Goal: Communication & Community: Answer question/provide support

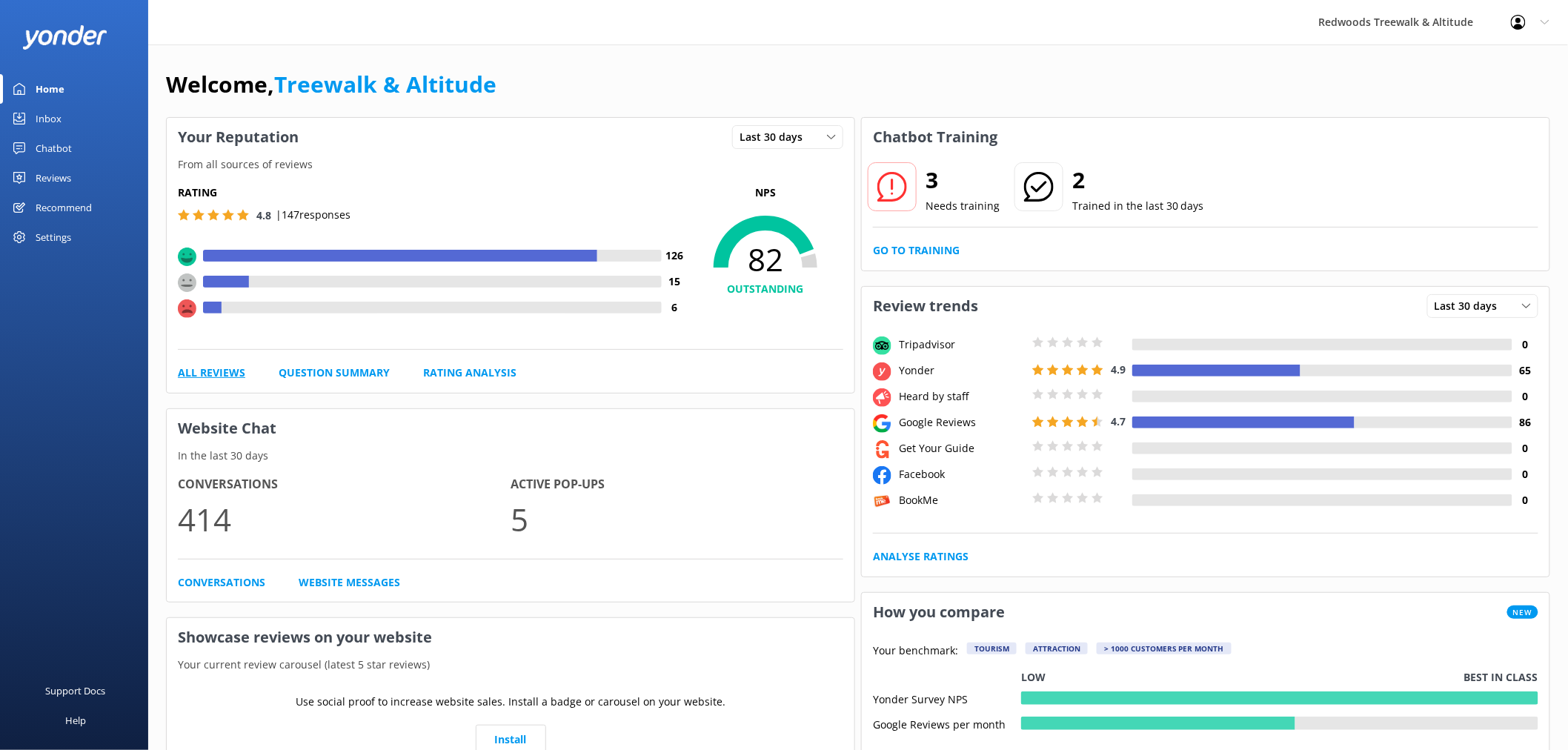
click at [201, 373] on link "All Reviews" at bounding box center [211, 372] width 67 height 16
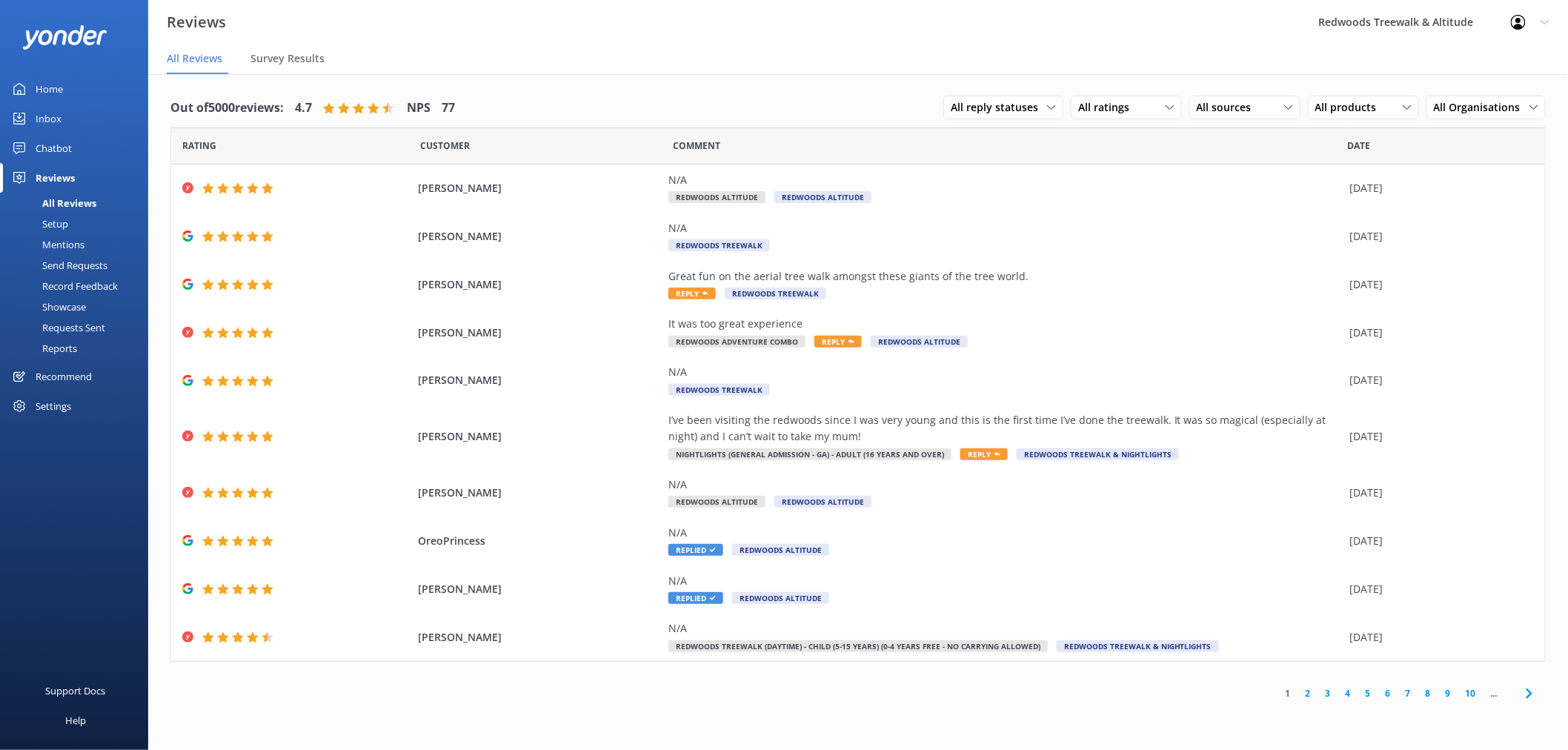
click at [89, 156] on link "Chatbot" at bounding box center [74, 148] width 148 height 30
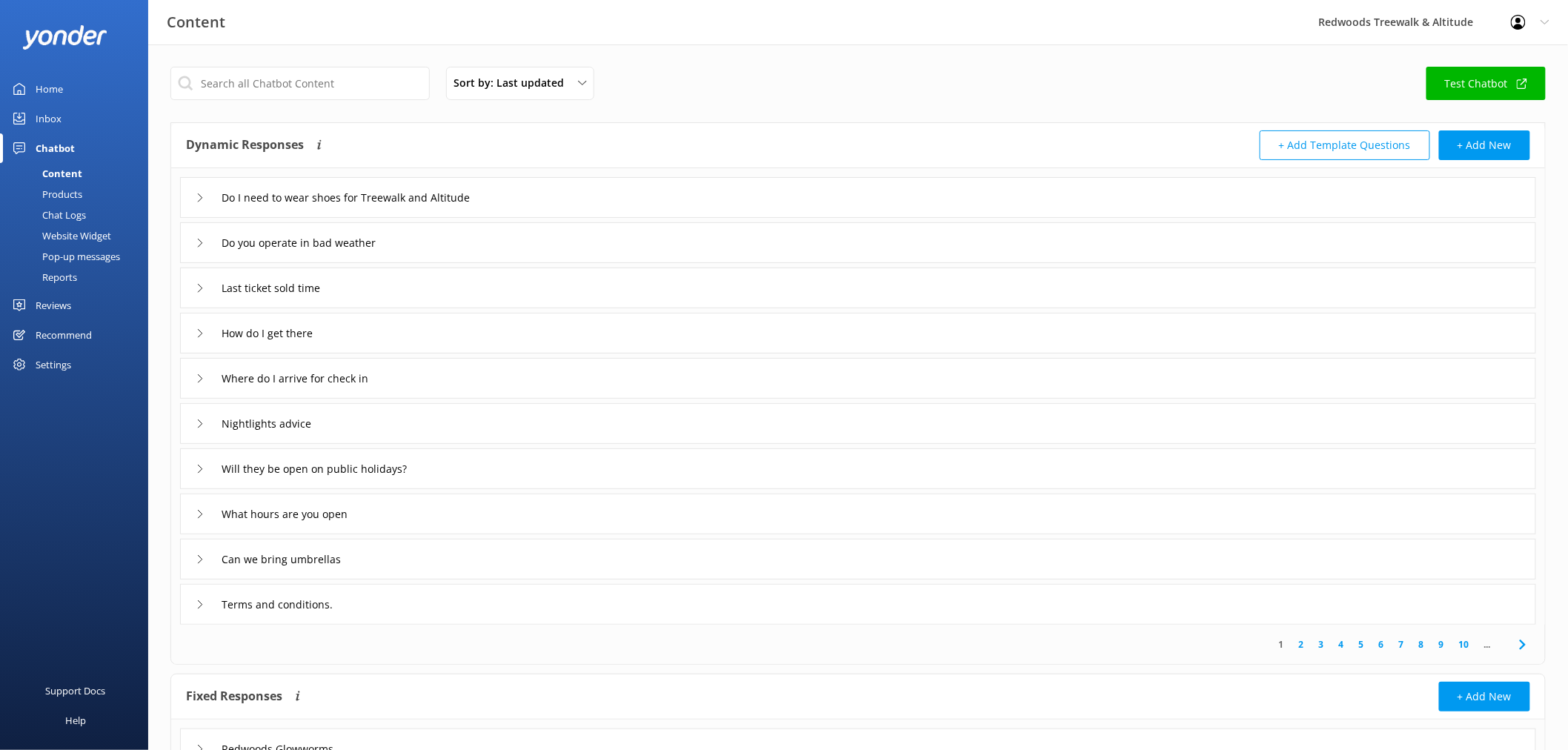
click at [95, 117] on link "Inbox" at bounding box center [74, 118] width 148 height 30
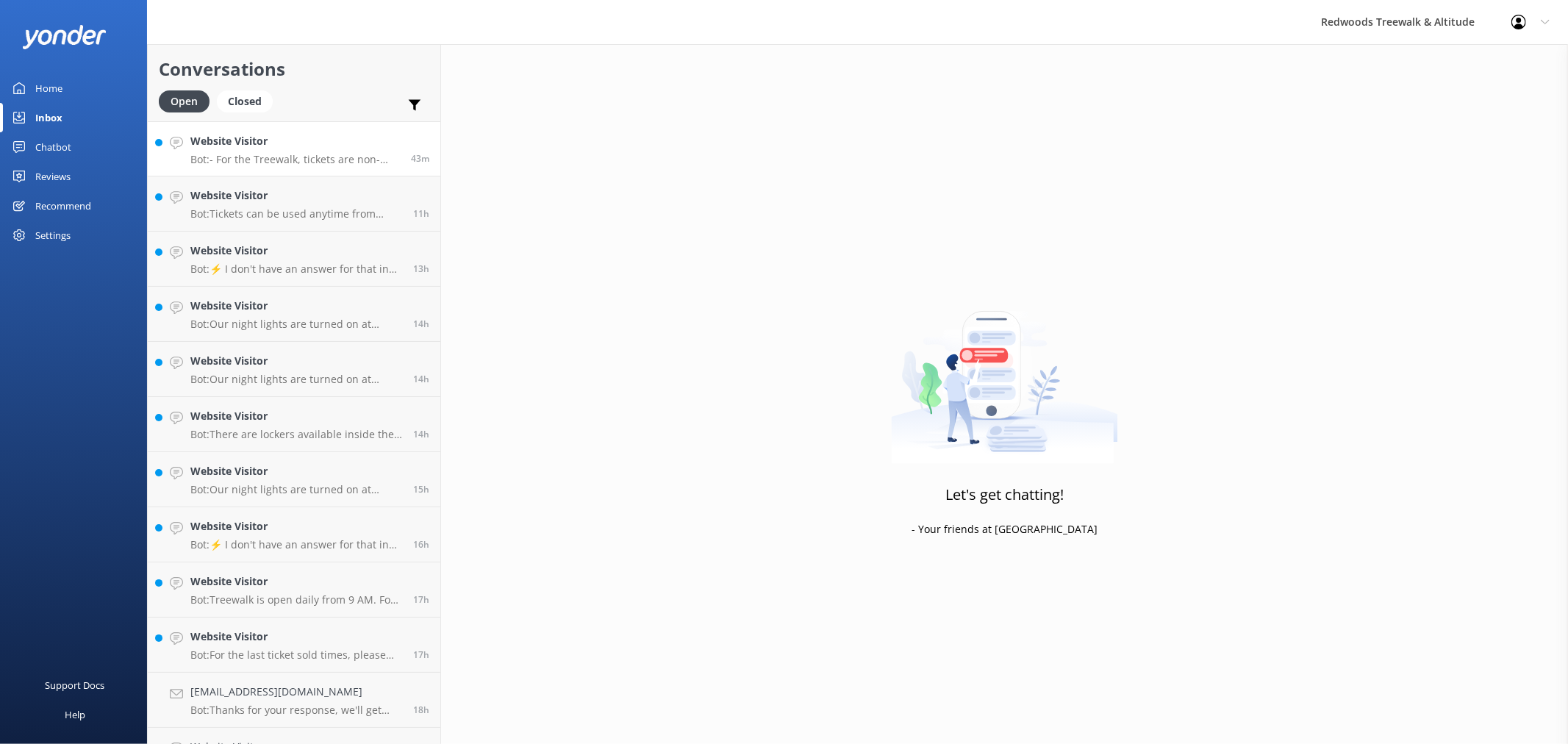
click at [284, 167] on link "Website Visitor Bot: - For the Treewalk, tickets are non-refundable and non-tra…" at bounding box center [293, 148] width 293 height 55
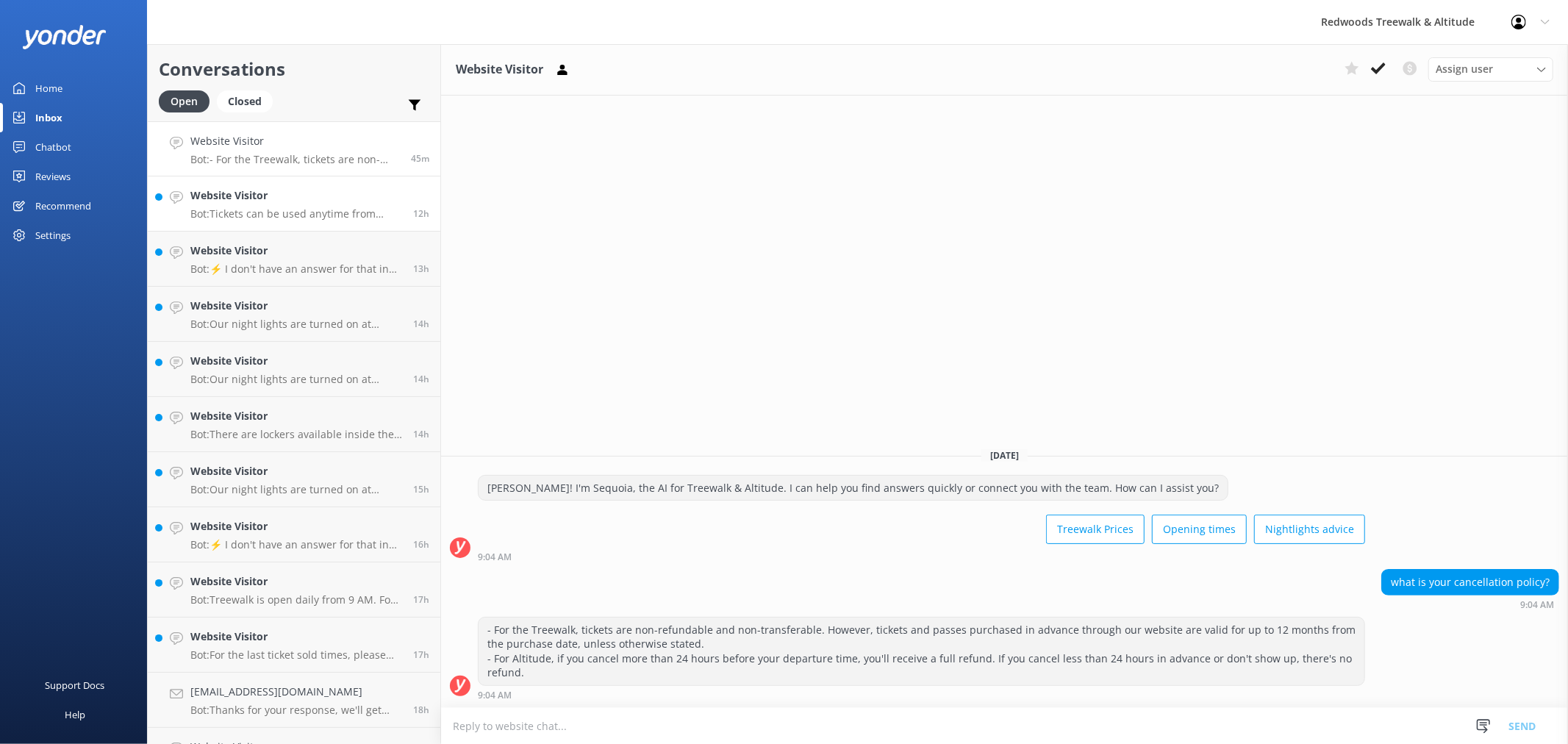
click at [343, 194] on h4 "Website Visitor" at bounding box center [297, 195] width 212 height 16
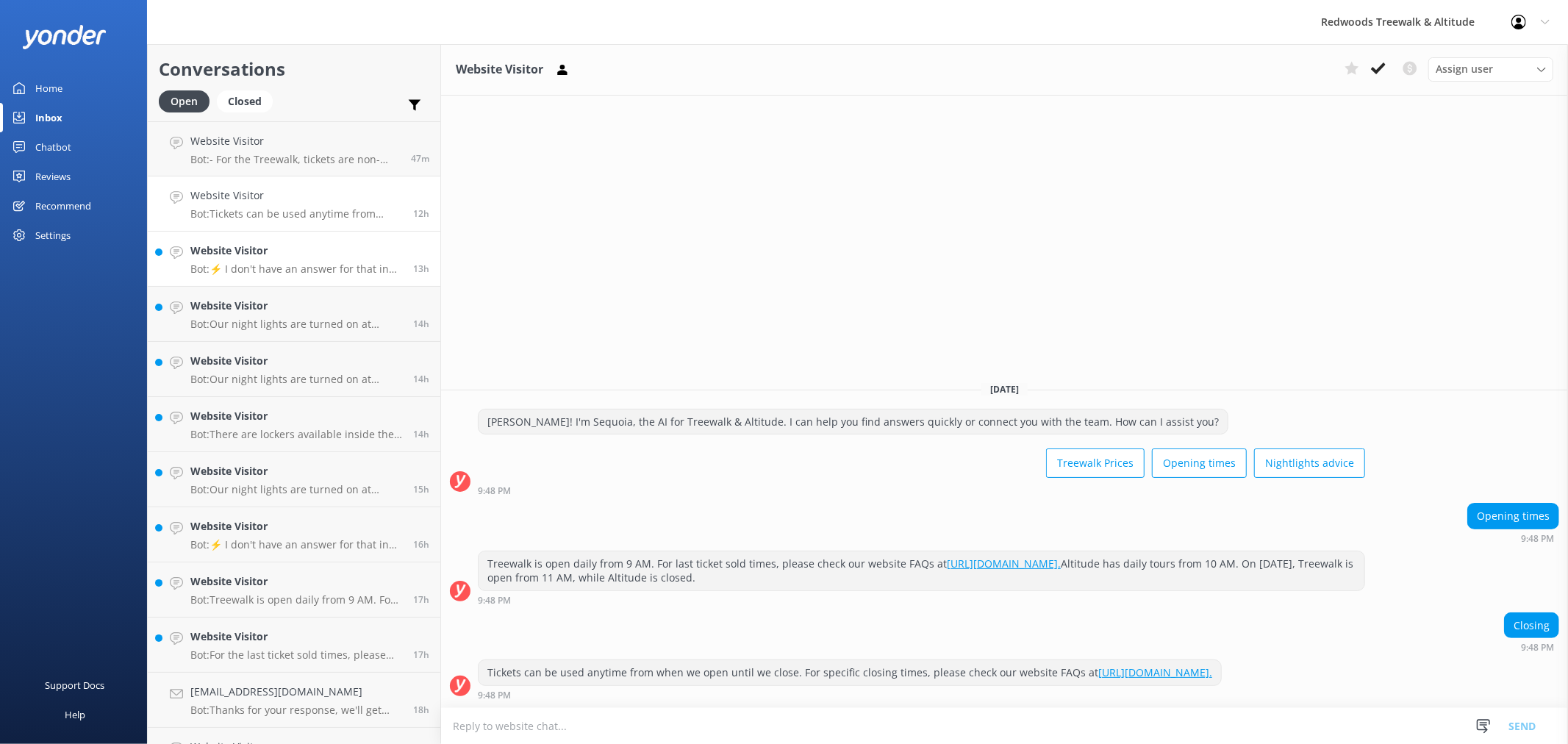
click at [302, 254] on h4 "Website Visitor" at bounding box center [297, 251] width 212 height 16
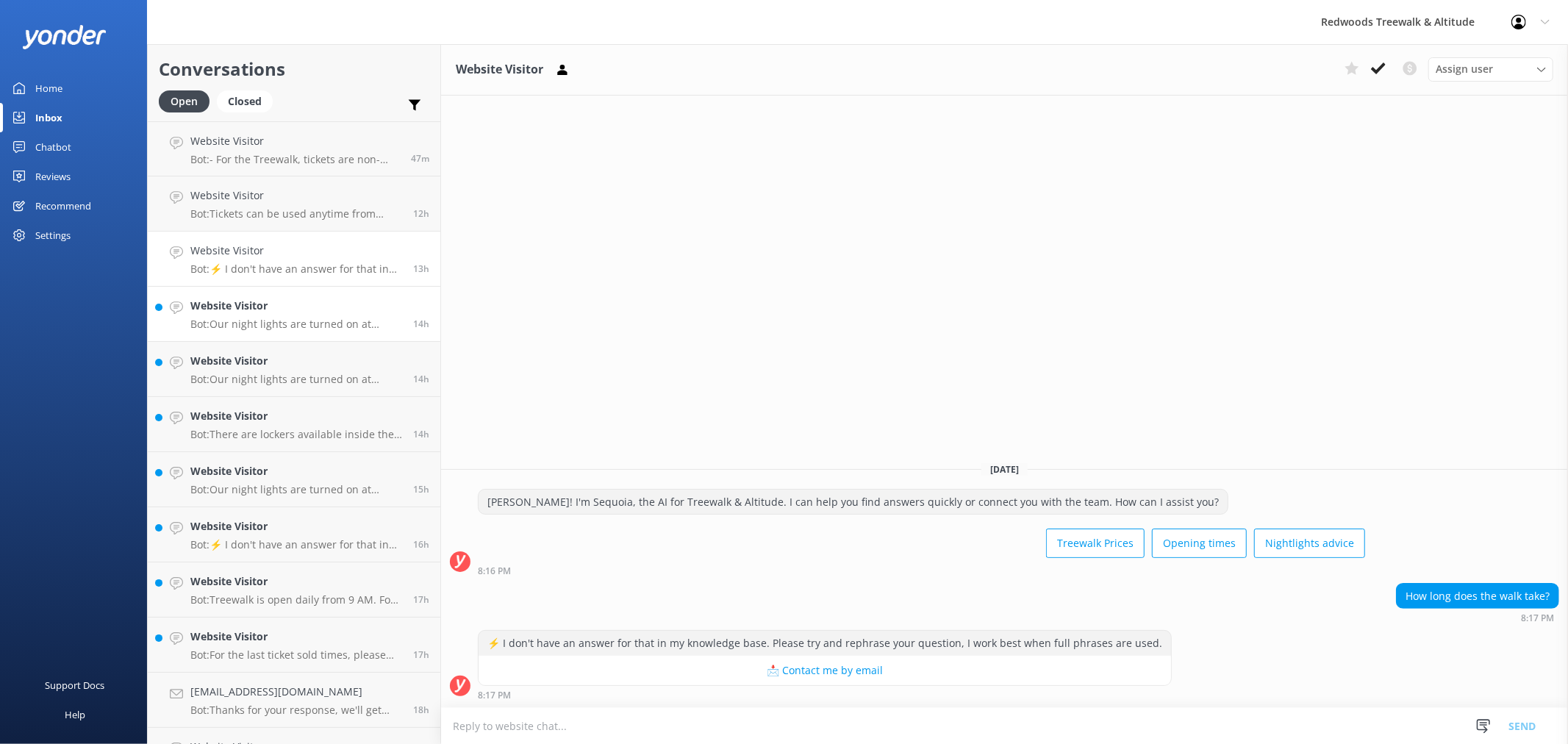
click at [318, 303] on h4 "Website Visitor" at bounding box center [297, 306] width 212 height 16
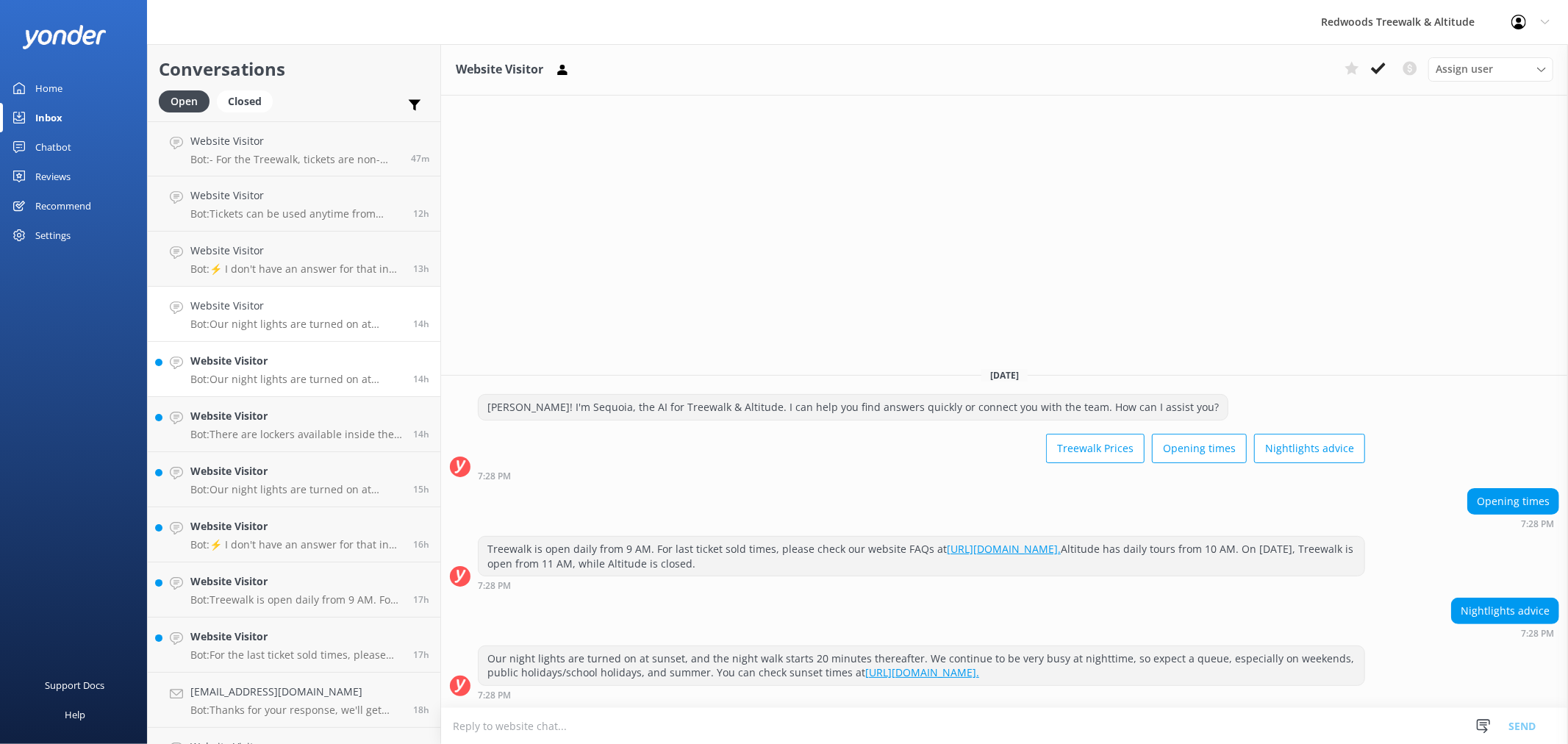
click at [329, 355] on h4 "Website Visitor" at bounding box center [297, 360] width 212 height 16
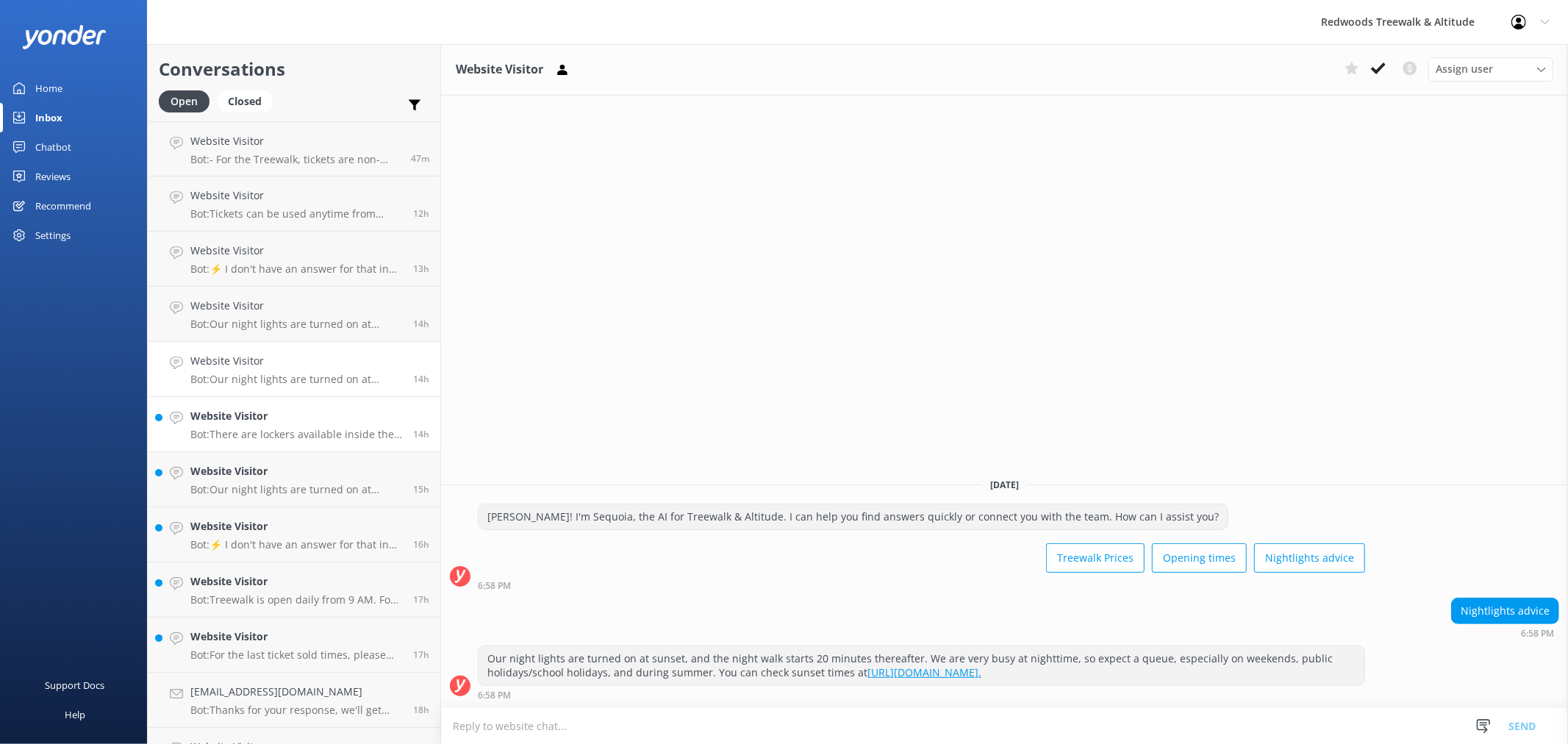
click at [317, 417] on h4 "Website Visitor" at bounding box center [297, 416] width 212 height 16
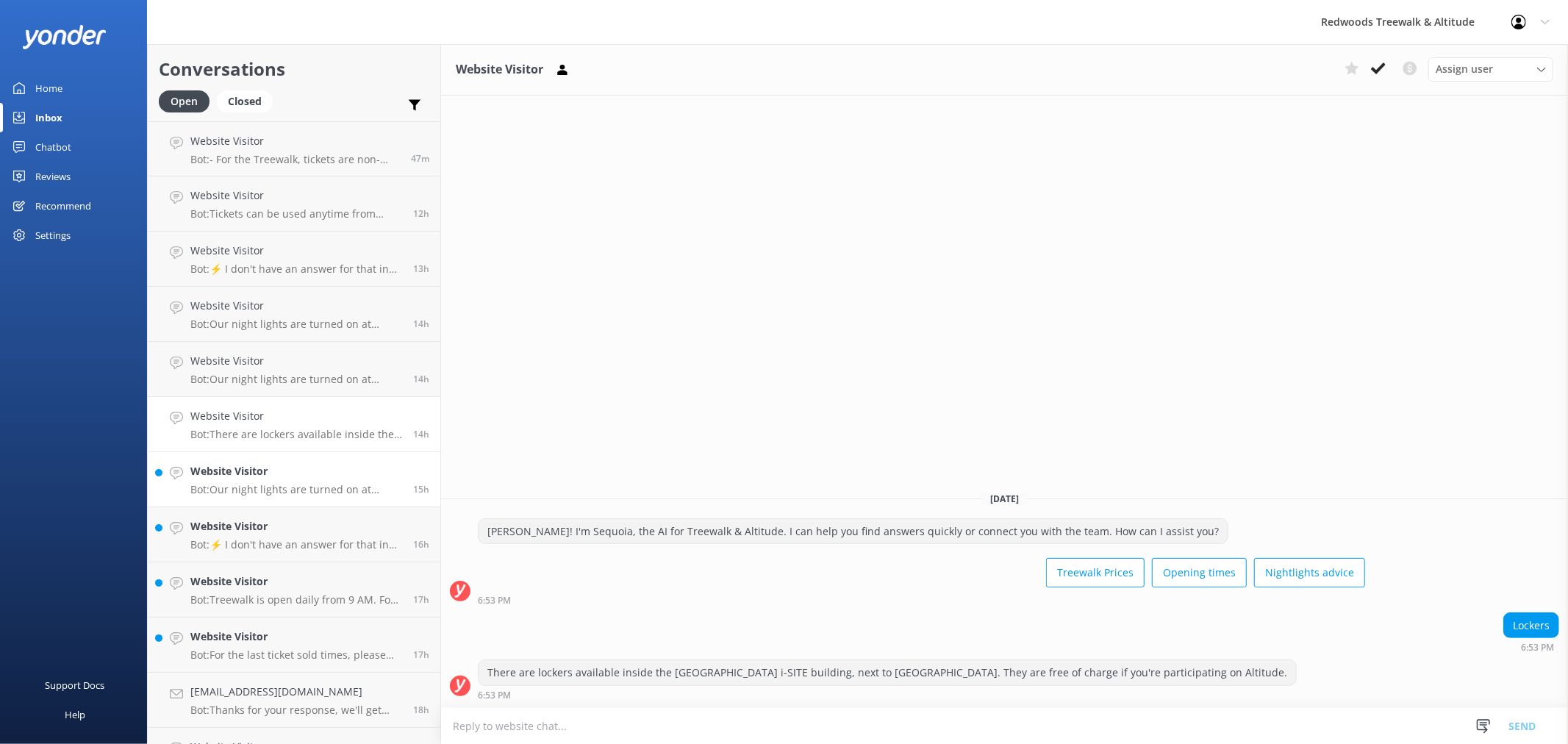
click at [346, 479] on h4 "Website Visitor" at bounding box center [297, 471] width 212 height 16
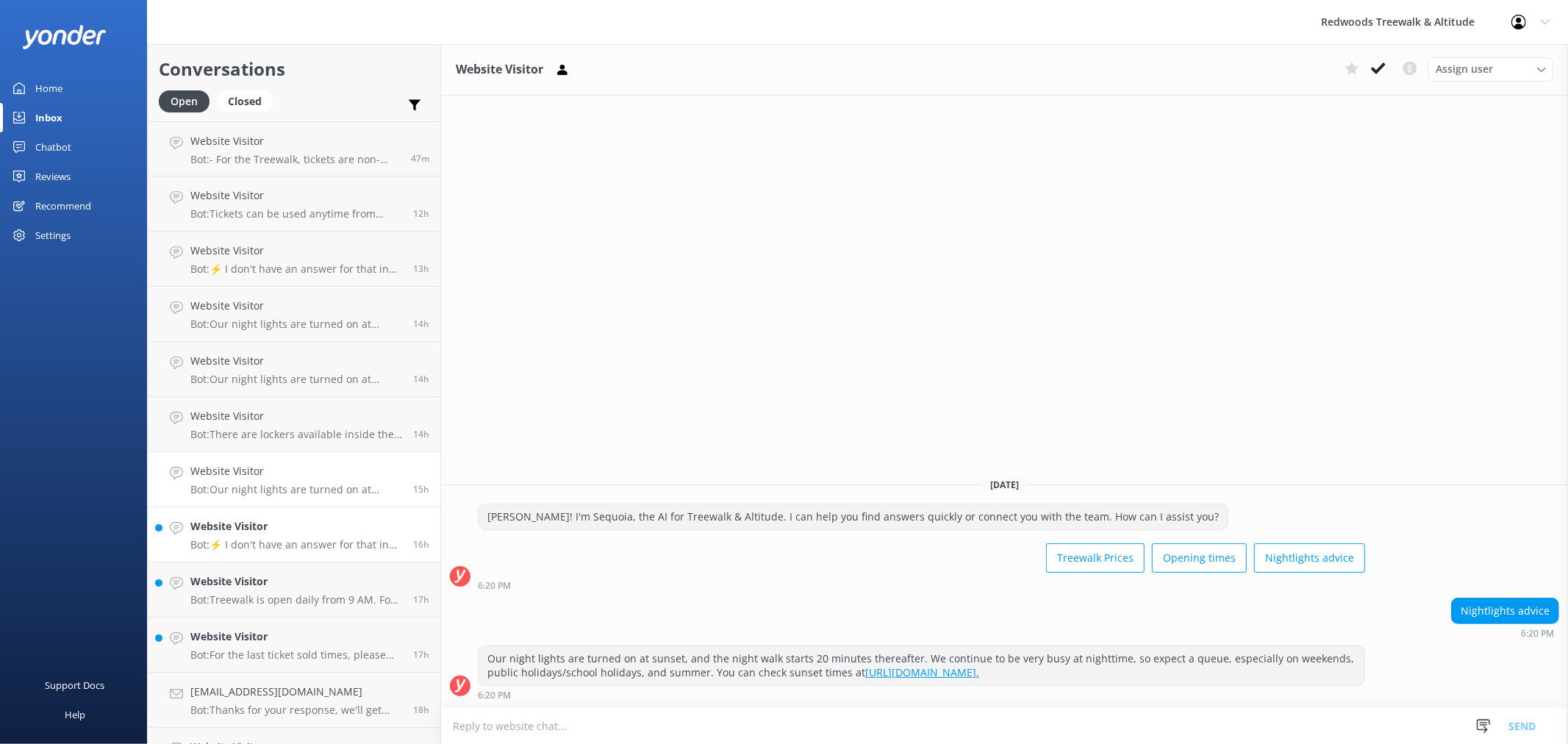
click at [341, 531] on h4 "Website Visitor" at bounding box center [297, 526] width 212 height 16
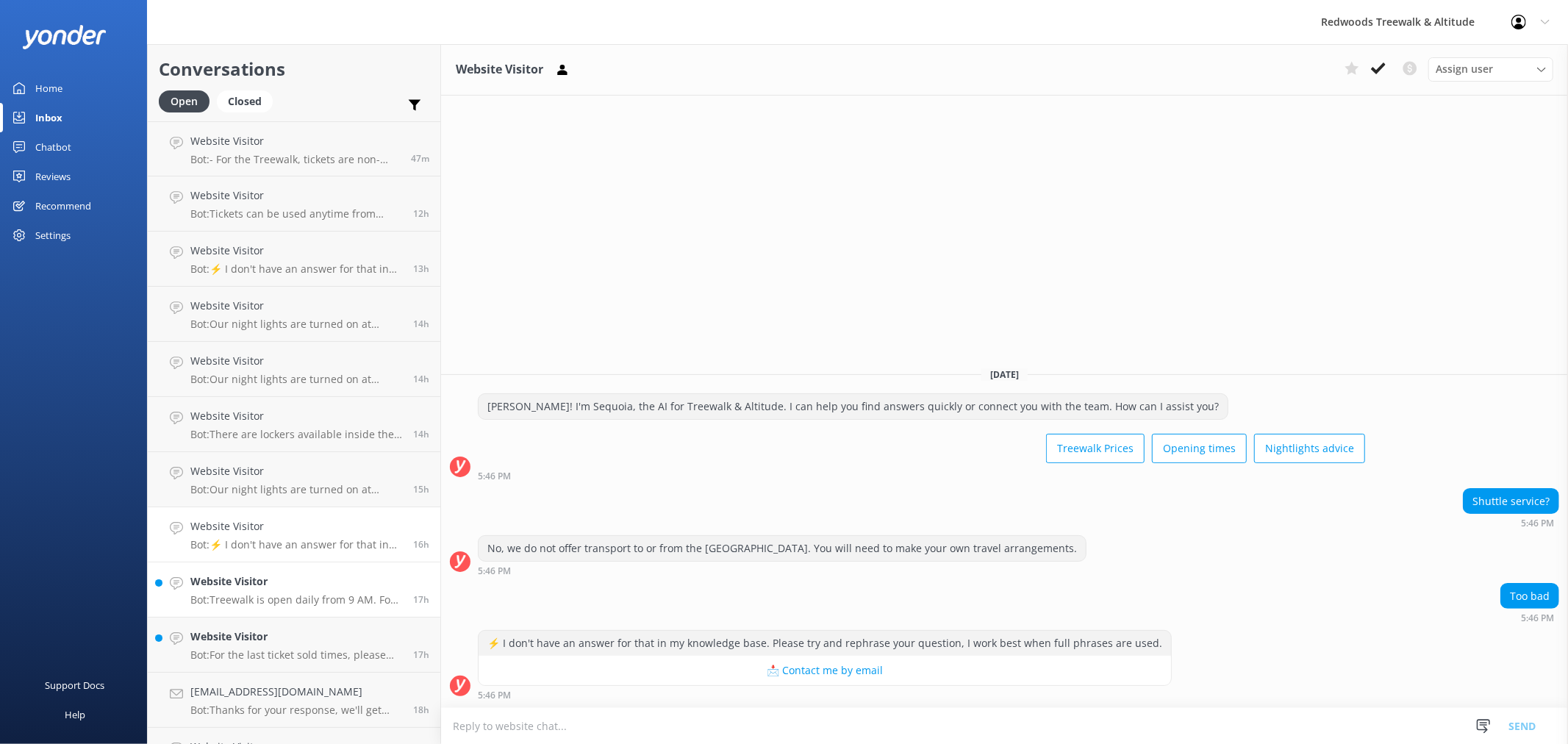
click at [331, 585] on h4 "Website Visitor" at bounding box center [297, 581] width 212 height 16
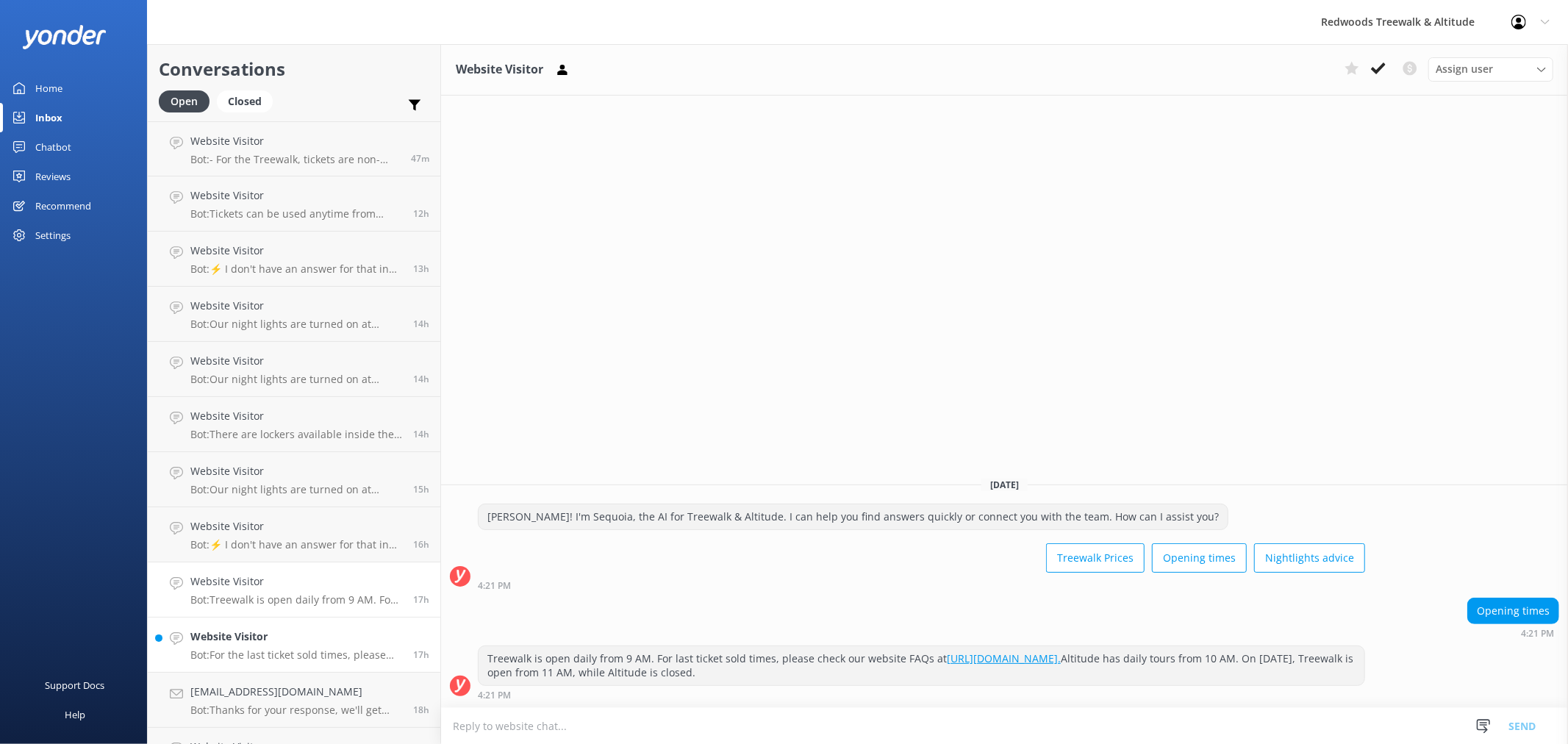
click at [326, 633] on h4 "Website Visitor" at bounding box center [297, 637] width 212 height 16
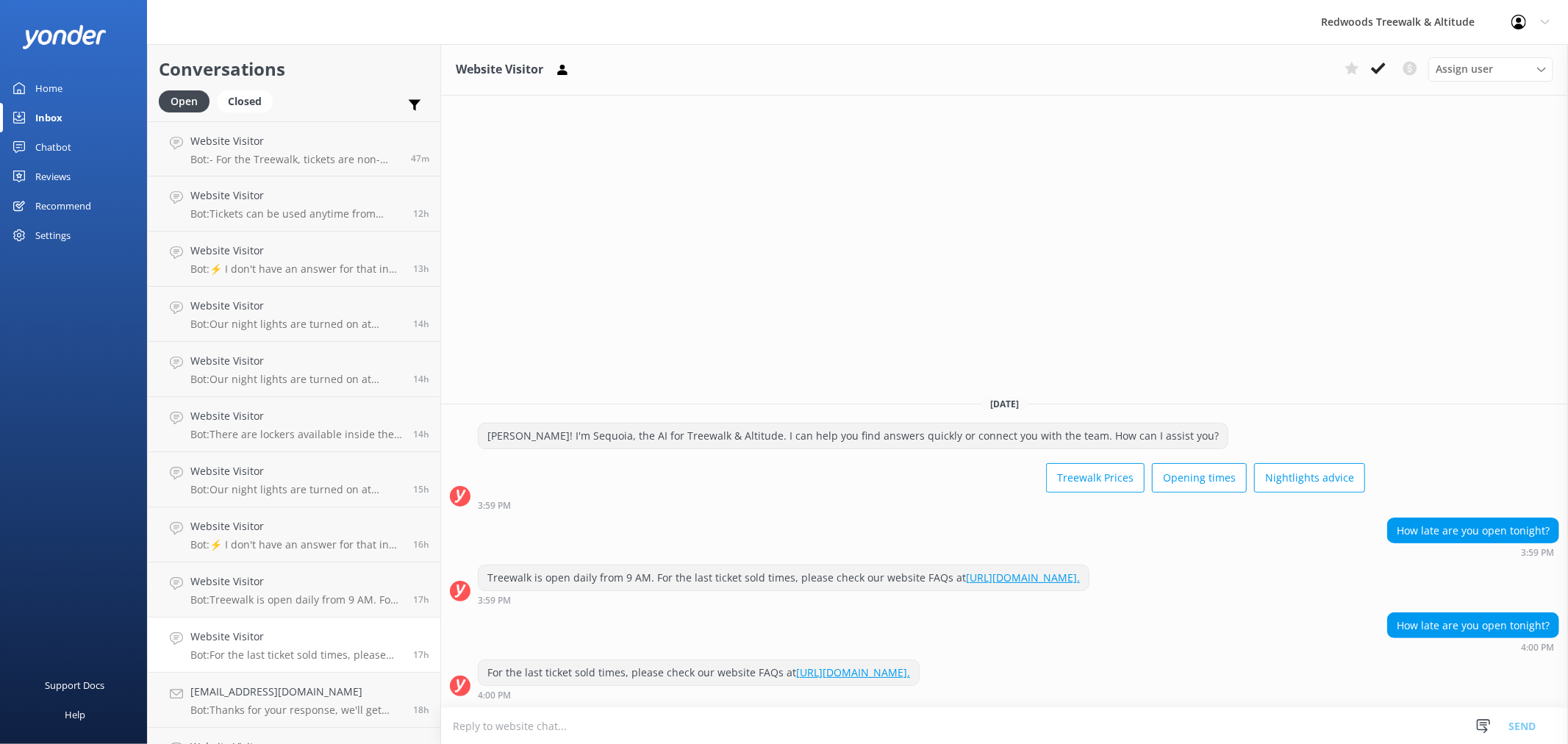
click at [83, 94] on link "Home" at bounding box center [73, 88] width 147 height 30
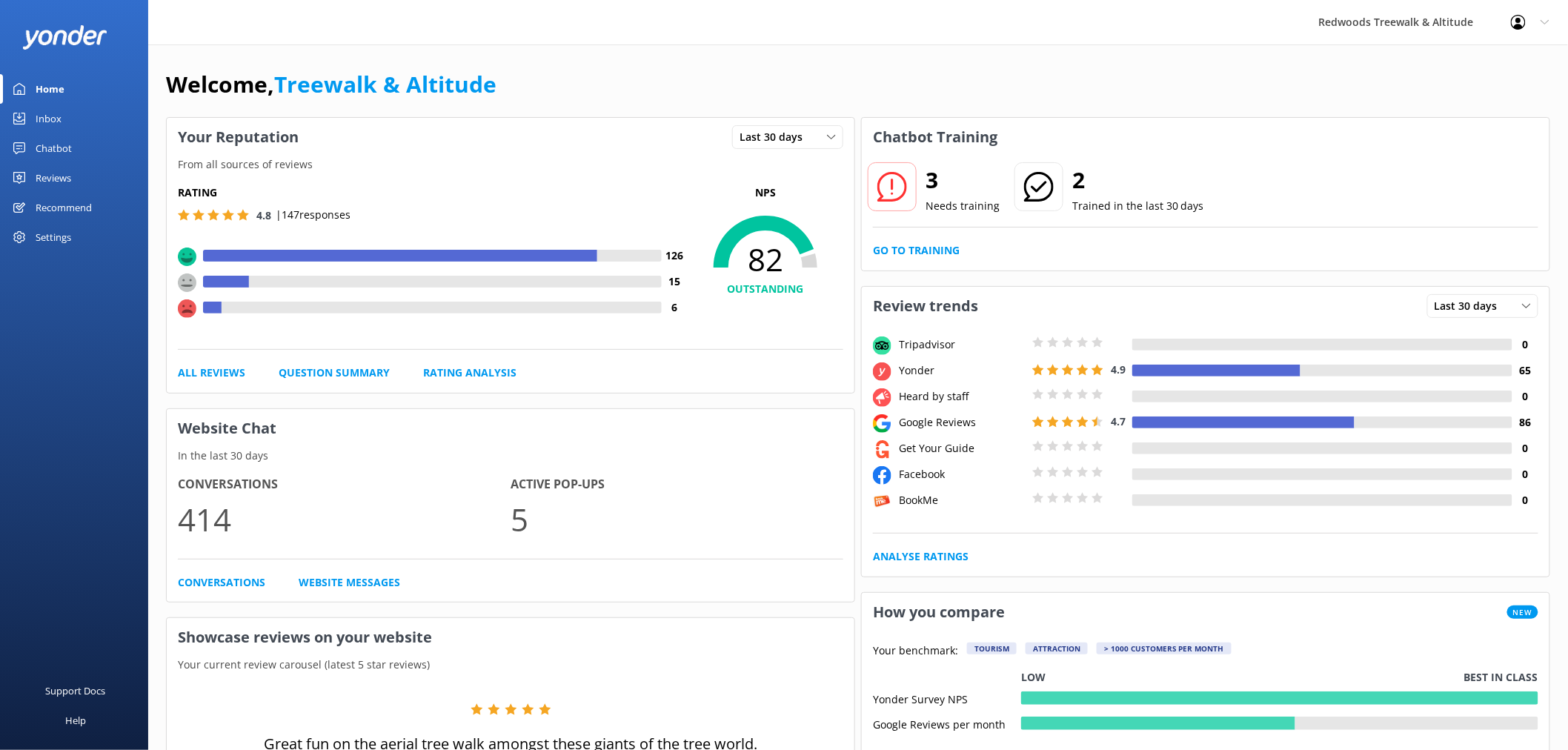
click at [930, 260] on div "3 Needs training 2 Trained in the last 30 days Go to Training" at bounding box center [1206, 214] width 688 height 114
click at [937, 245] on link "Go to Training" at bounding box center [917, 250] width 87 height 16
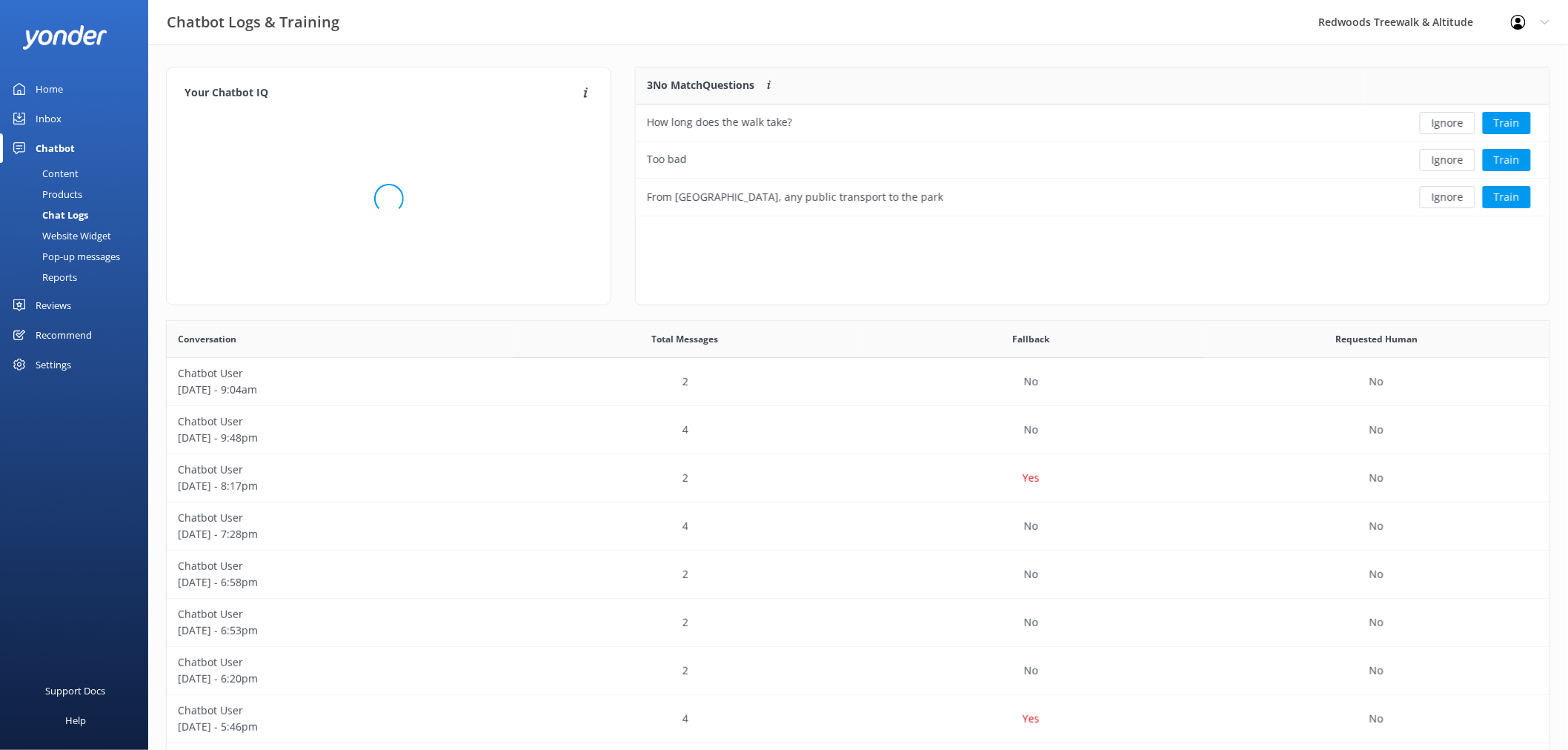
scroll to position [507, 1371]
click at [1464, 118] on button "Ignore" at bounding box center [1448, 123] width 56 height 22
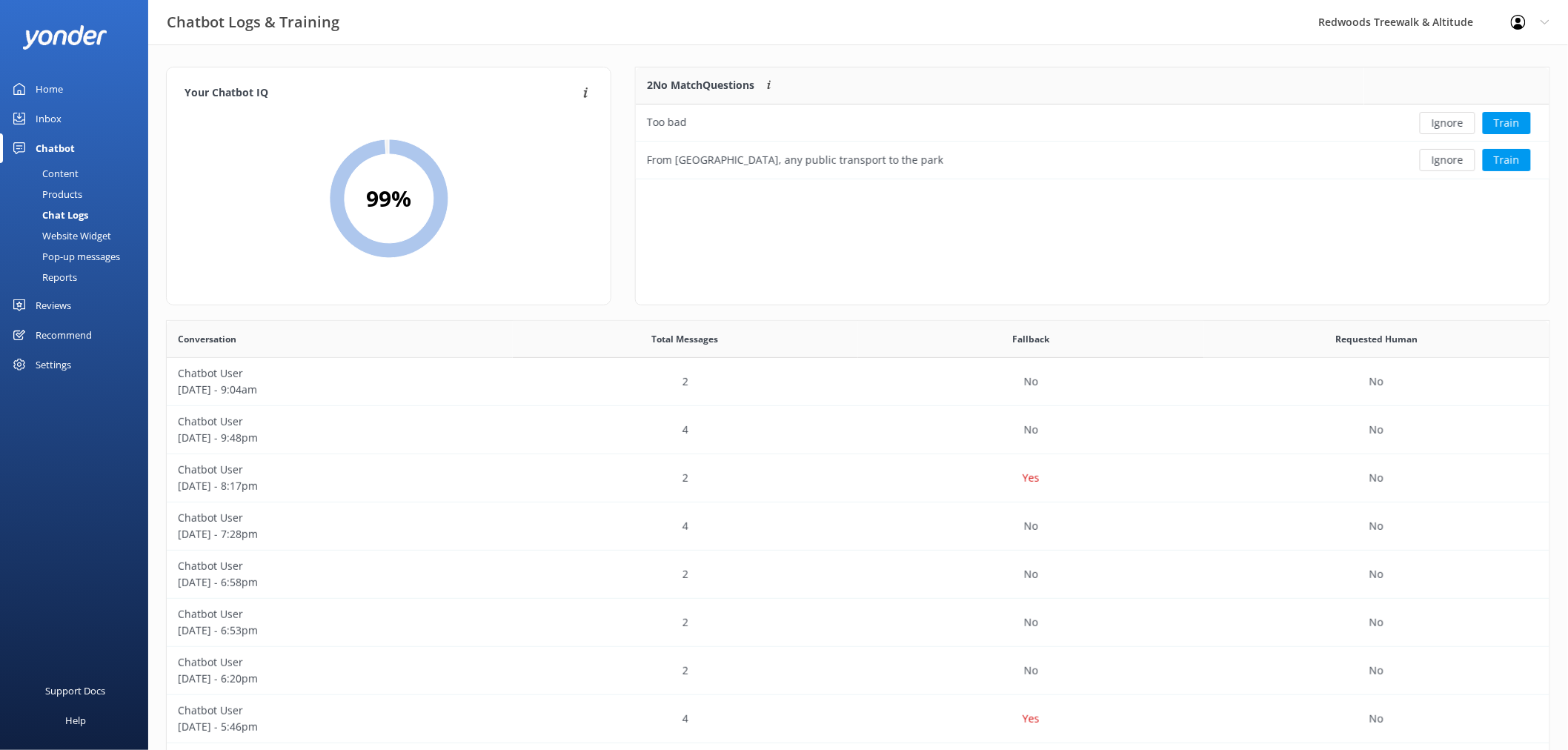
scroll to position [99, 901]
click at [1464, 118] on button "Ignore" at bounding box center [1448, 123] width 56 height 22
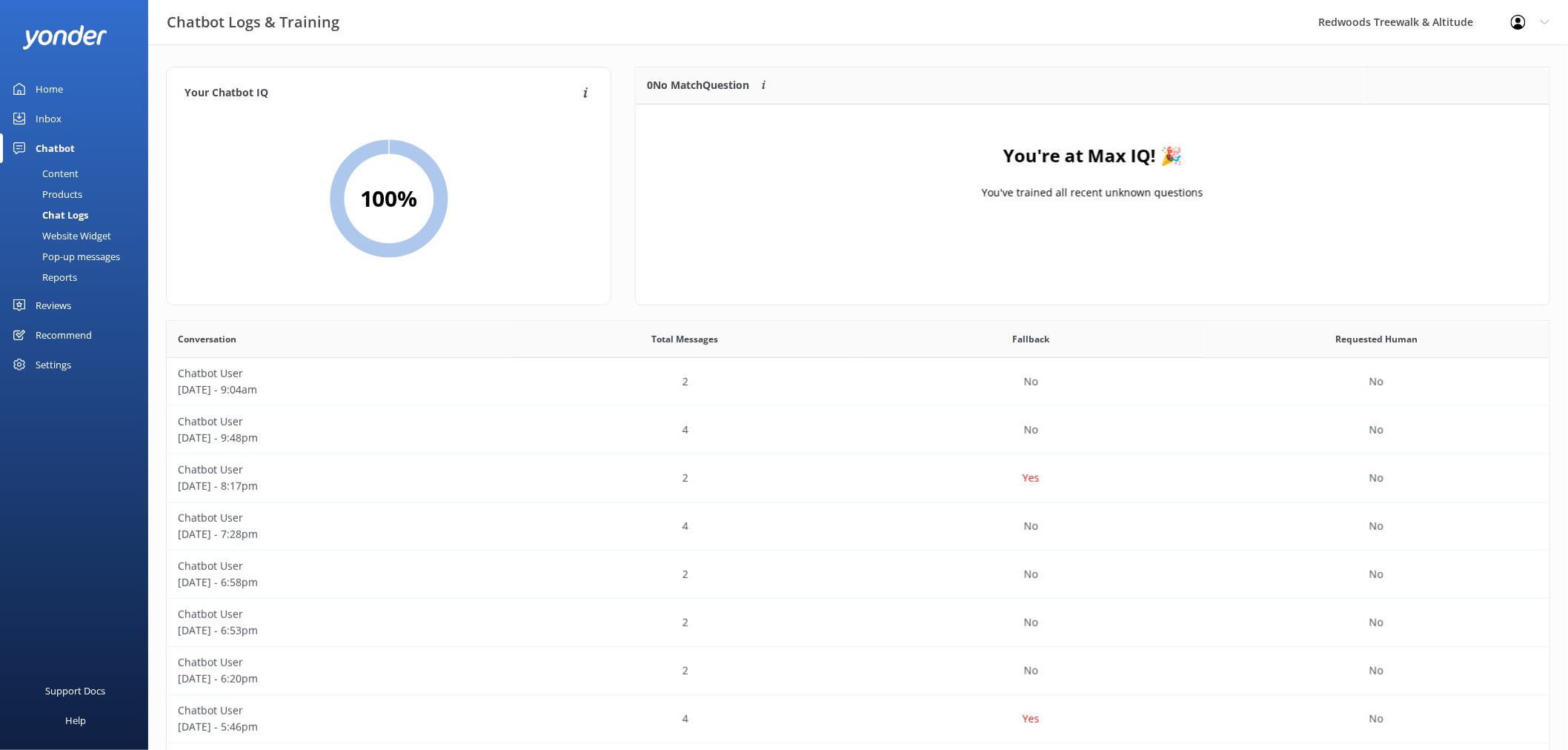
click at [59, 96] on div "Home" at bounding box center [50, 89] width 27 height 30
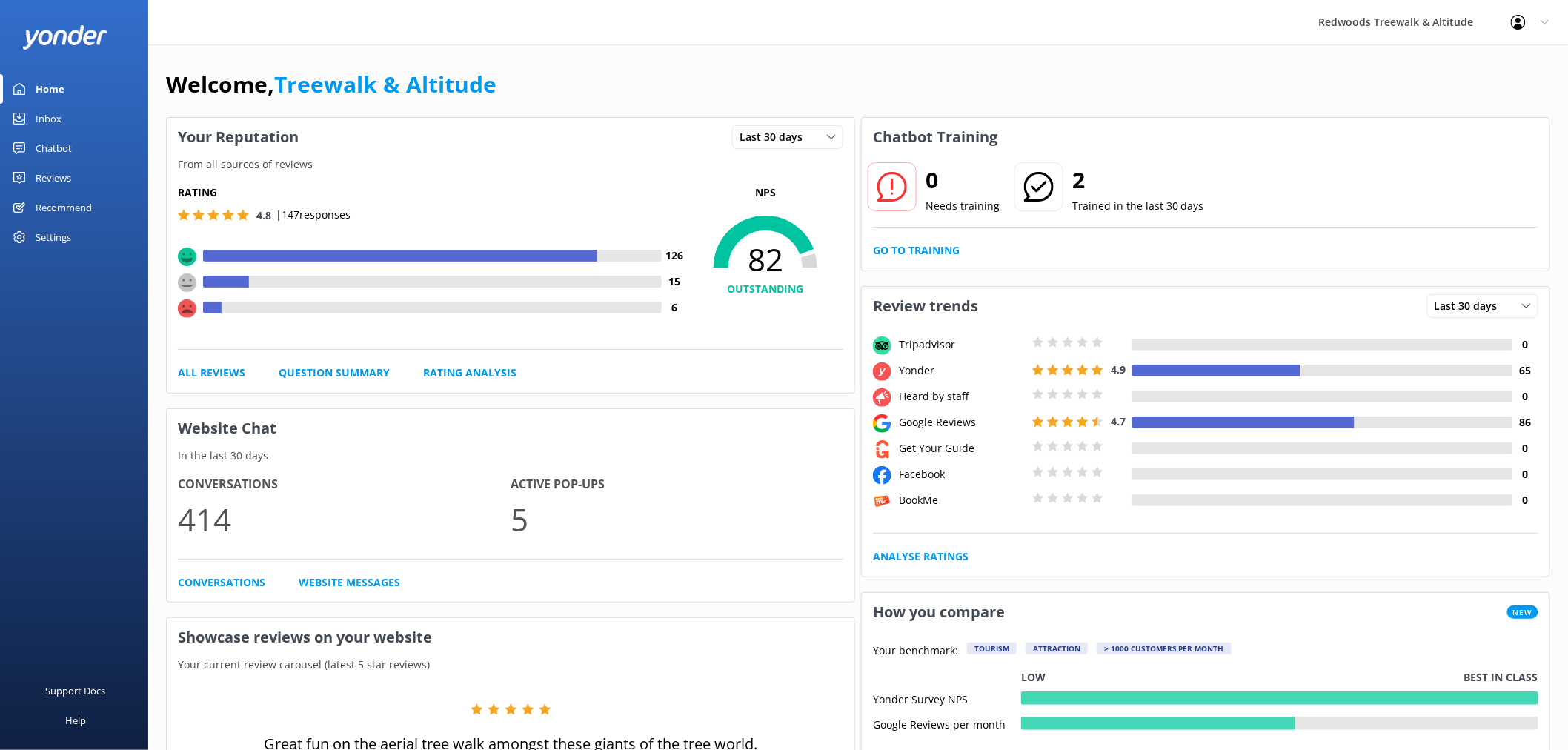
click at [62, 144] on div "Chatbot" at bounding box center [54, 148] width 37 height 30
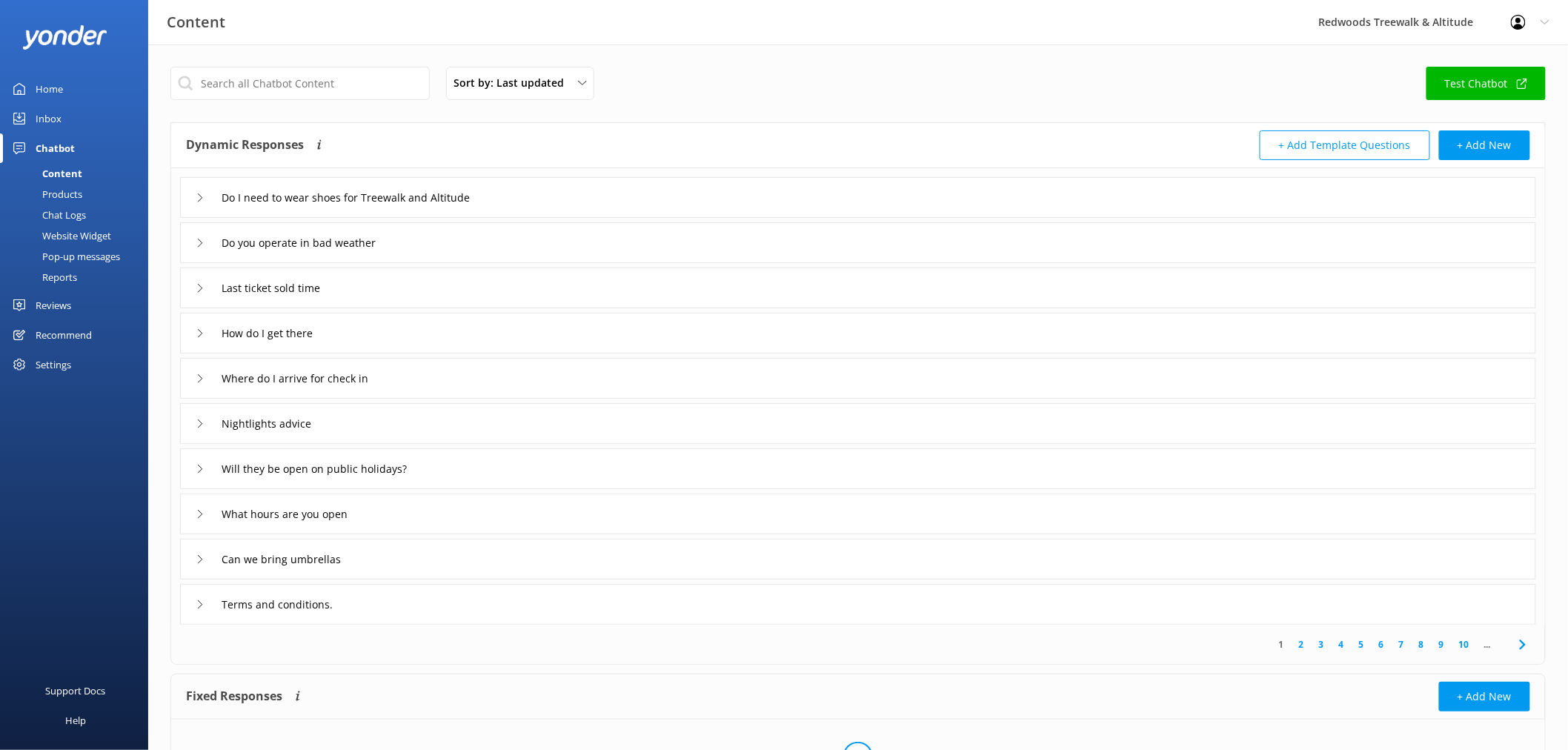
click at [89, 233] on div "Website Widget" at bounding box center [60, 235] width 102 height 21
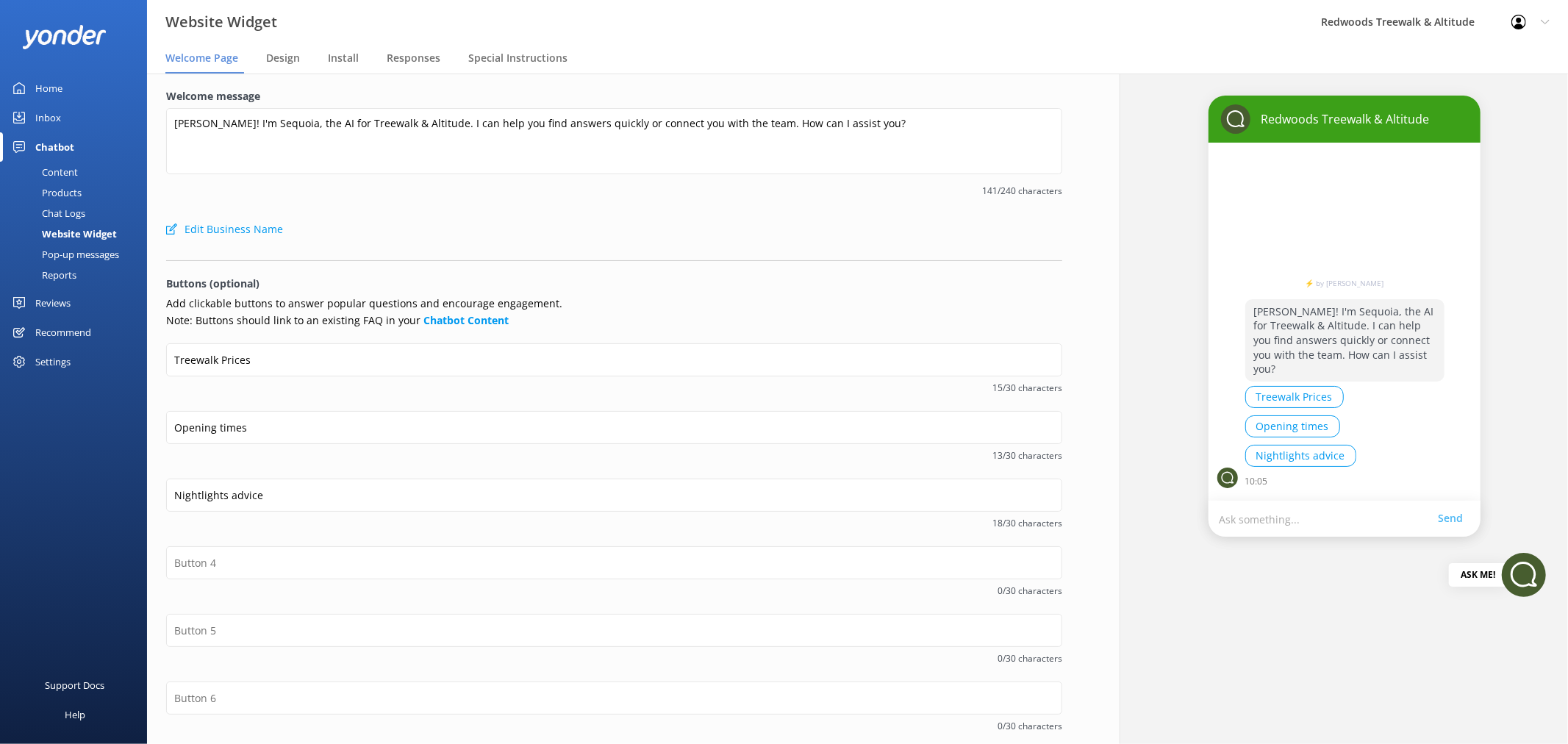
click at [101, 256] on div "Pop-up messages" at bounding box center [64, 254] width 110 height 20
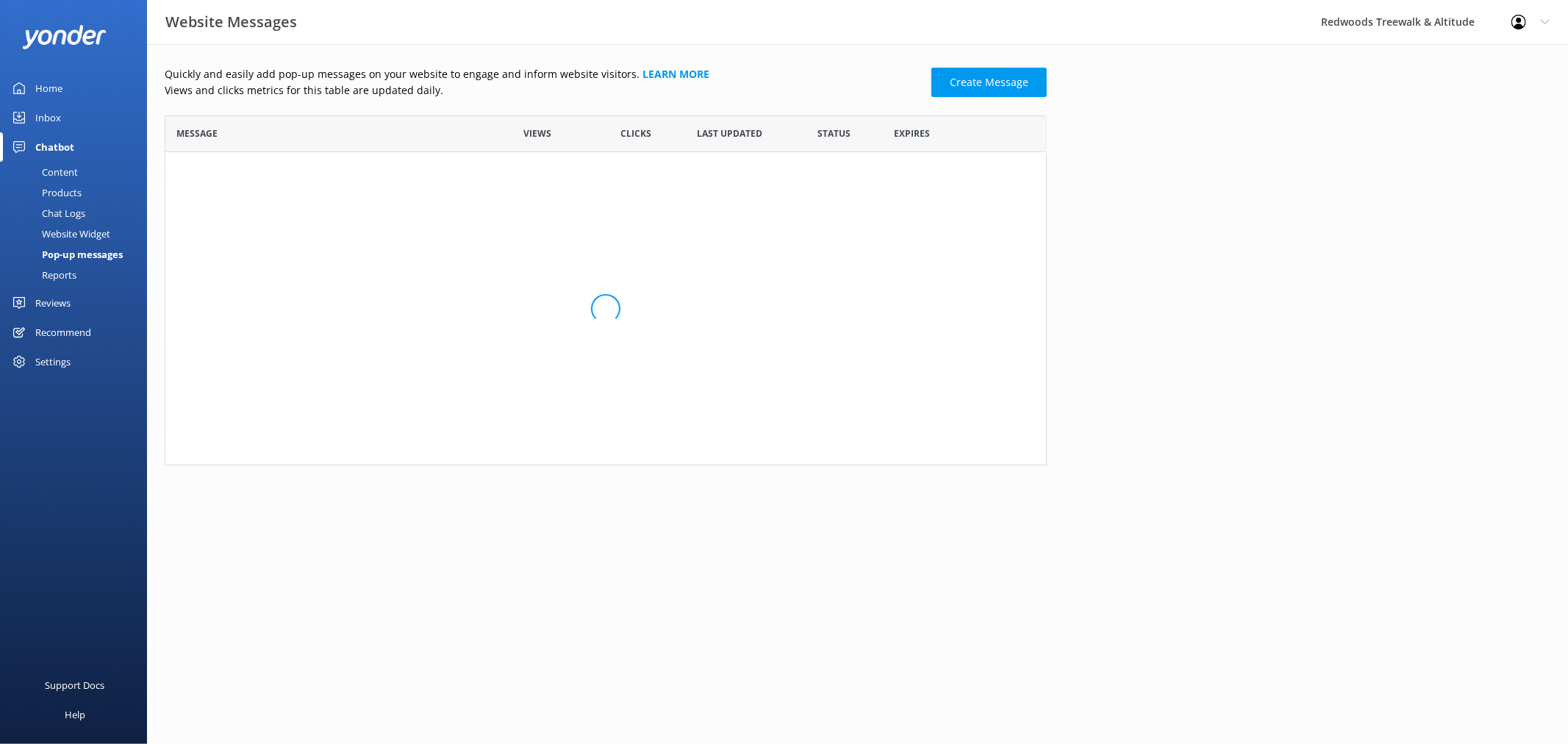
scroll to position [337, 869]
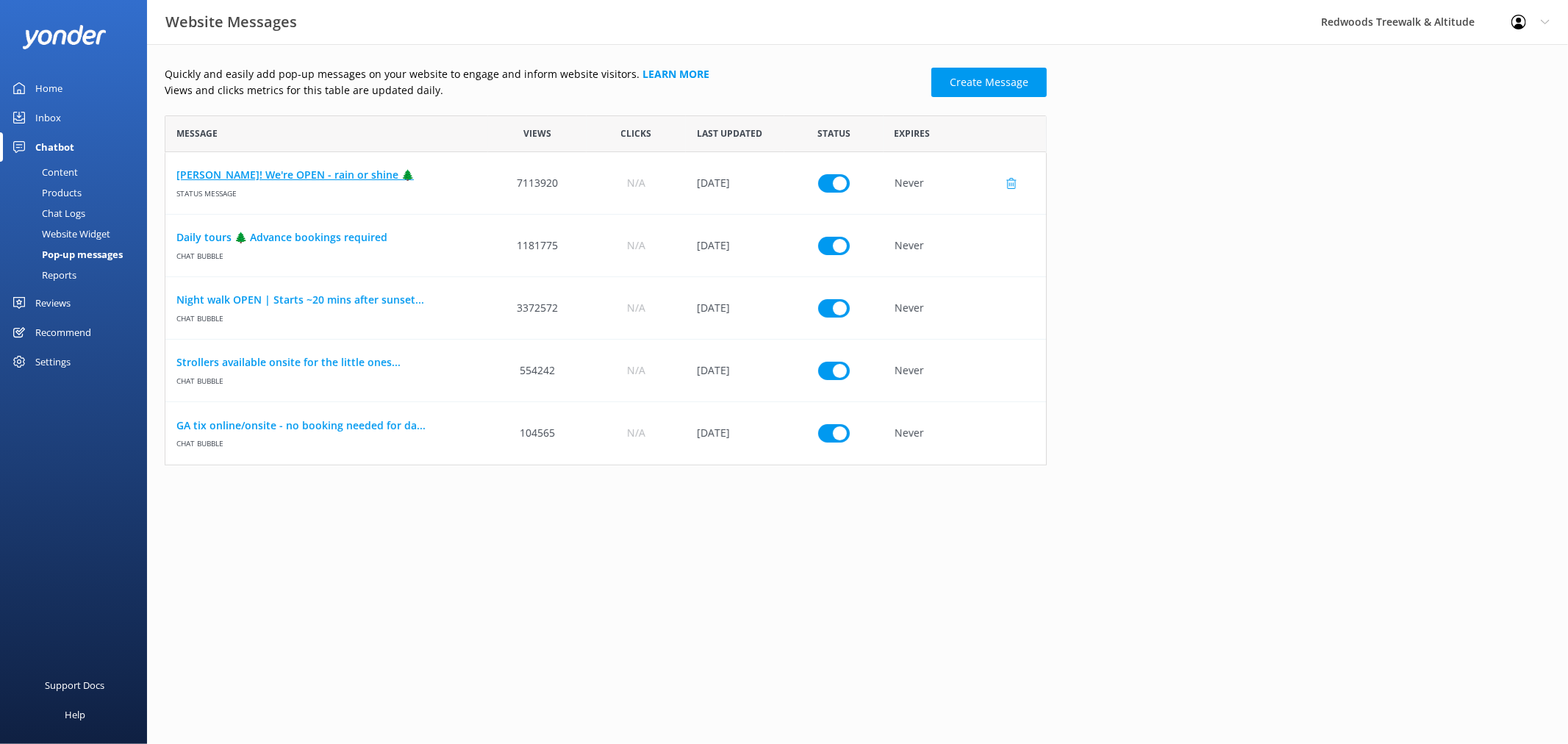
click at [281, 178] on link "Kia Ora! We're OPEN - rain or shine 🌲" at bounding box center [326, 175] width 300 height 16
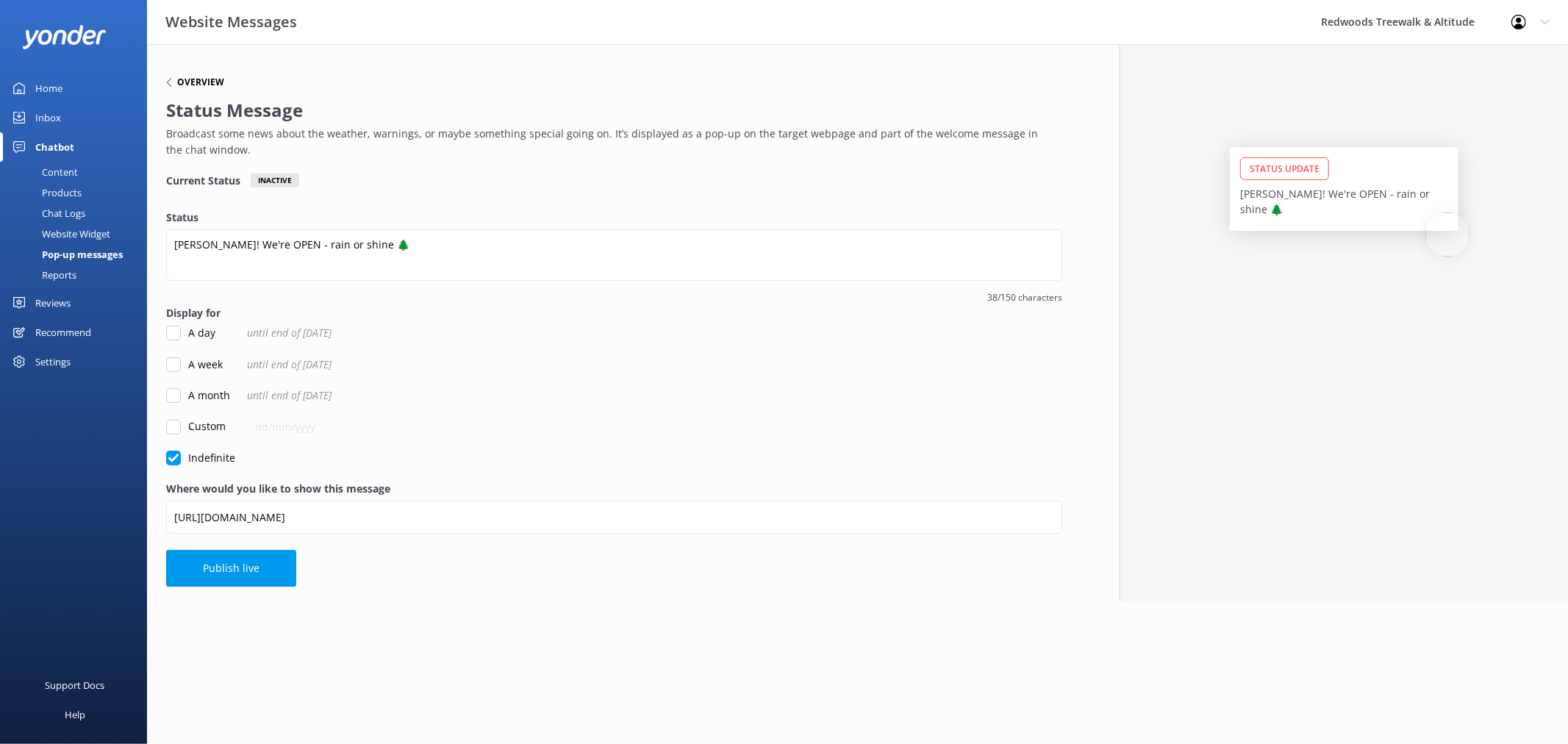
click at [179, 82] on h6 "Overview" at bounding box center [200, 82] width 47 height 9
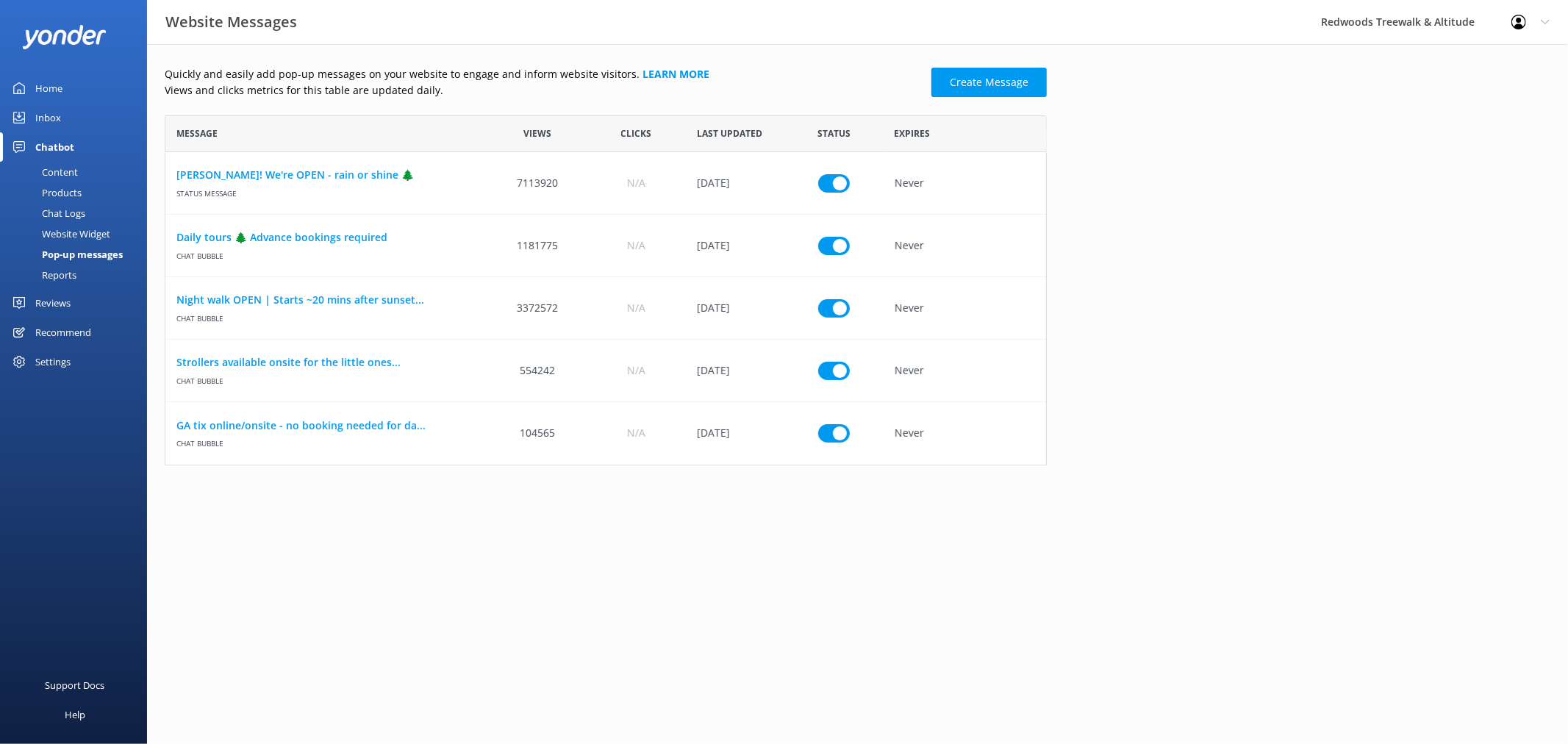
scroll to position [337, 869]
click at [309, 299] on link "Night walk OPEN | Starts ~20 mins after sunset..." at bounding box center [326, 300] width 300 height 16
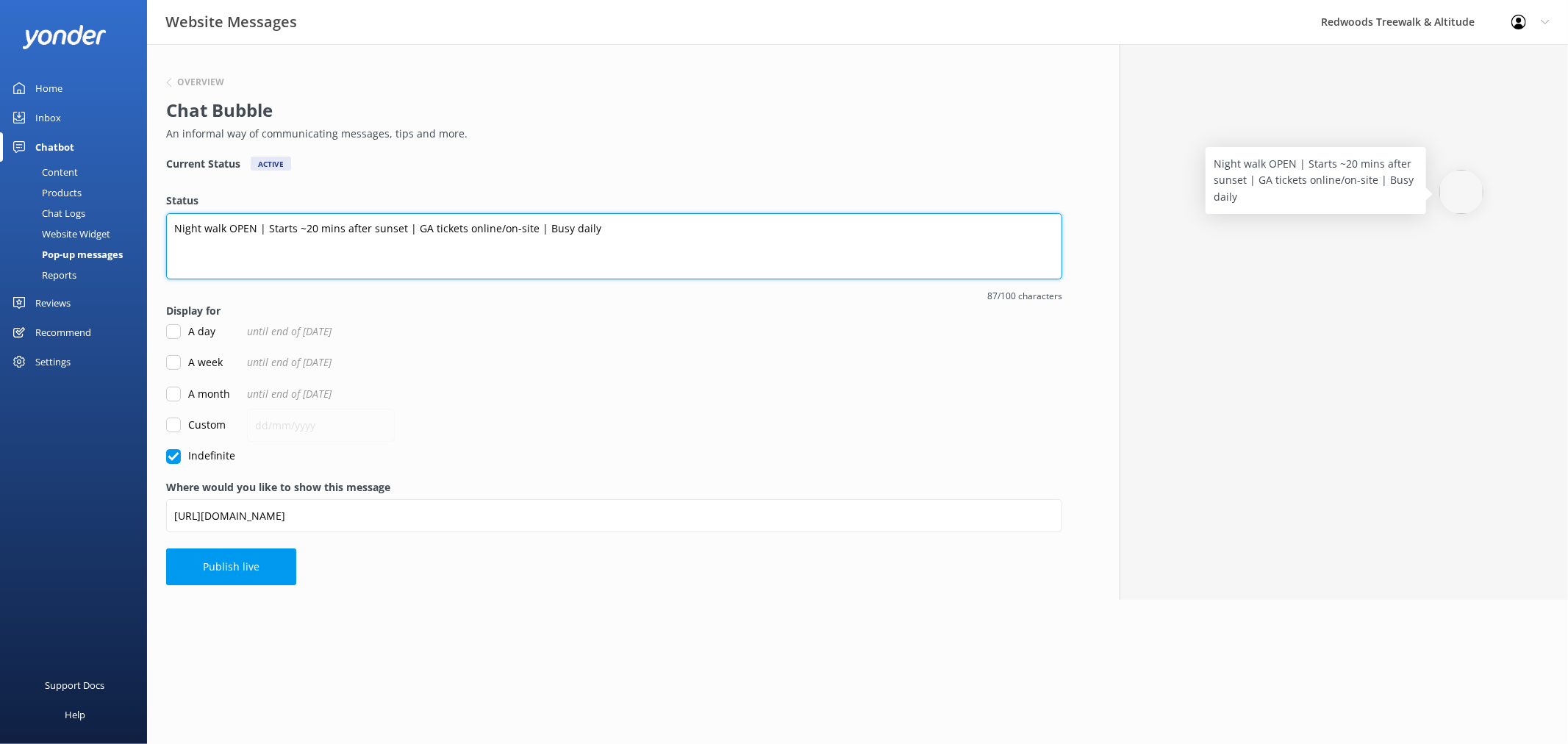
click at [614, 224] on textarea "Night walk OPEN | Starts ~20 mins after sunset | GA tickets online/on-site | Bu…" at bounding box center [614, 246] width 896 height 66
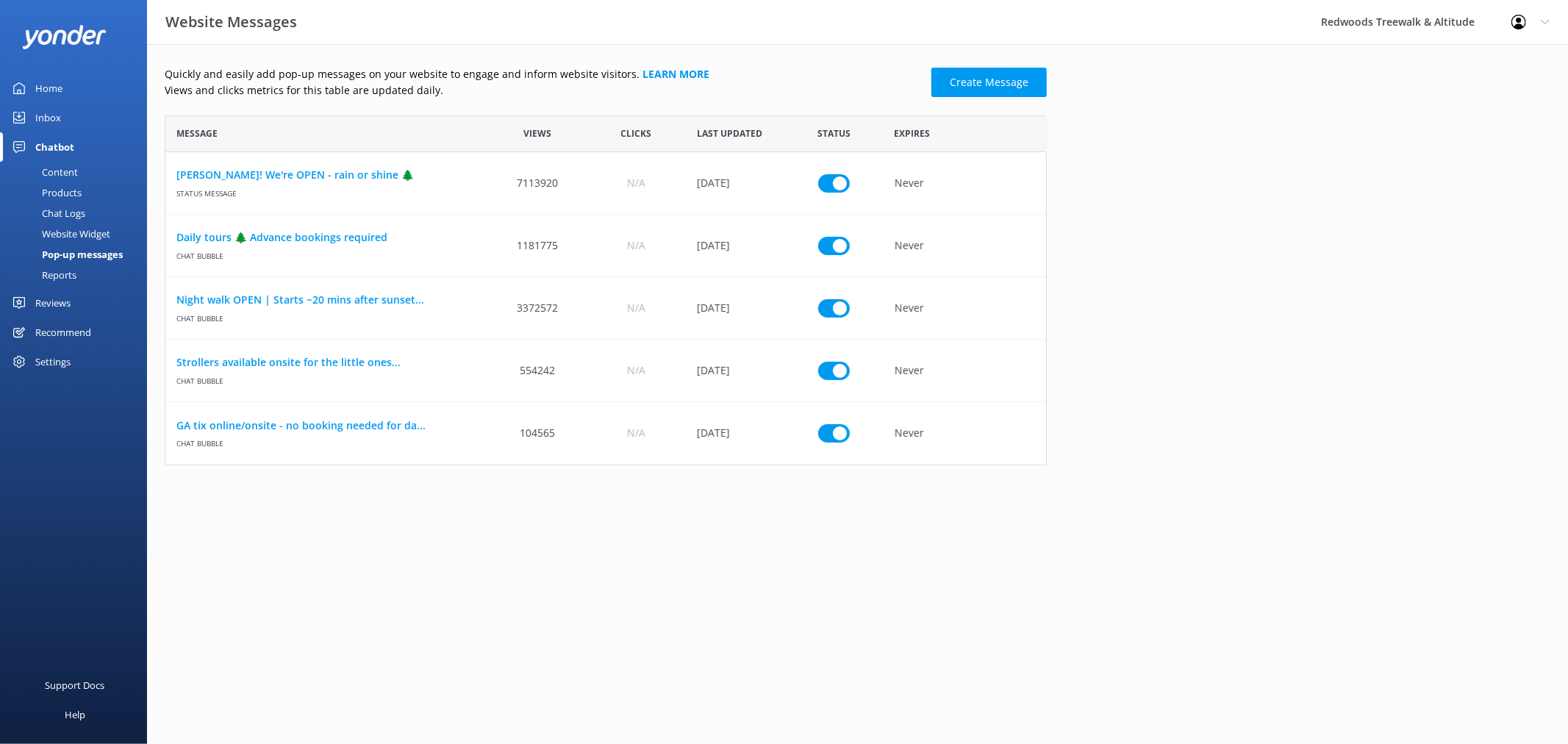
scroll to position [337, 869]
click at [109, 236] on div "Website Widget" at bounding box center [60, 233] width 101 height 20
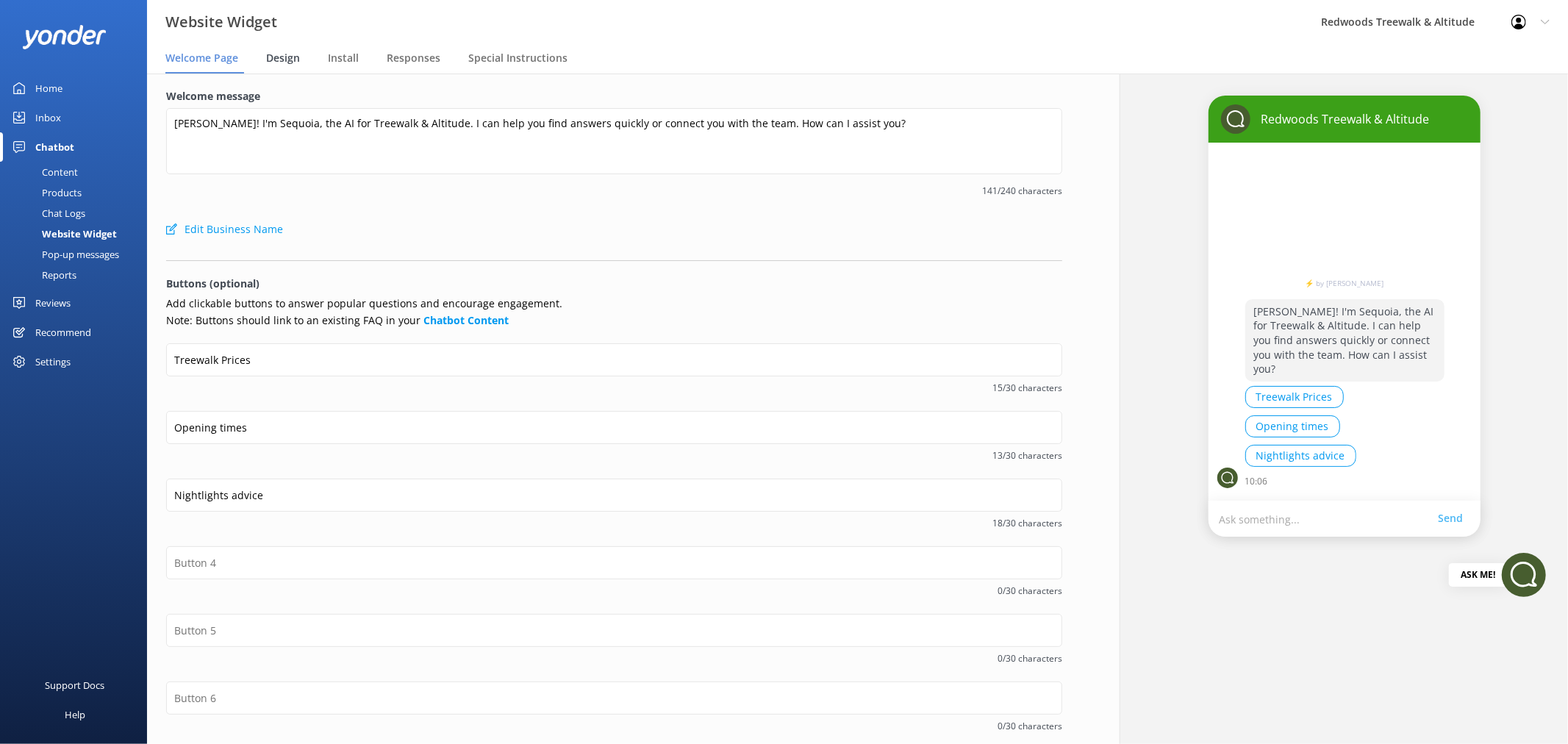
click at [272, 61] on span "Design" at bounding box center [283, 58] width 34 height 14
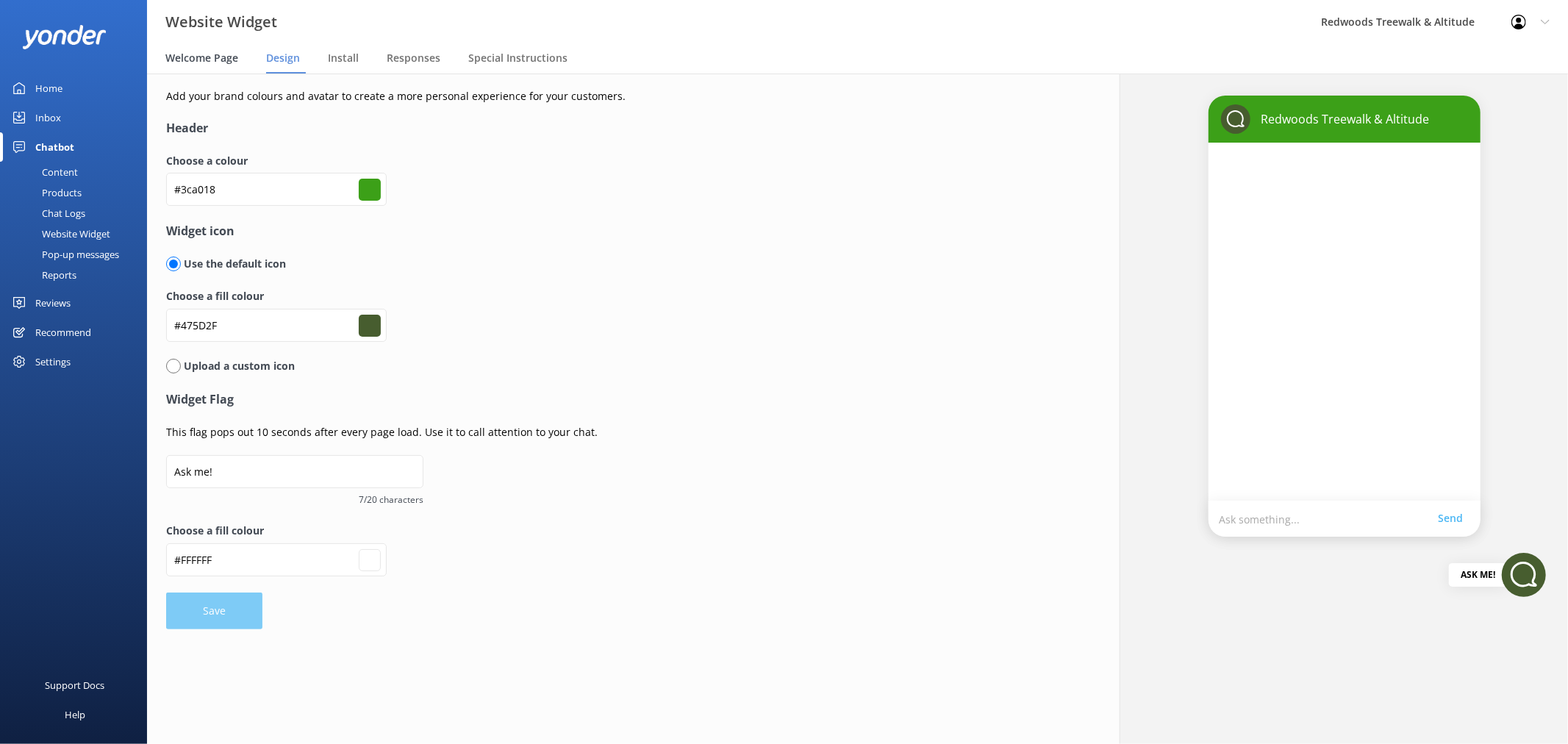
click at [206, 70] on div "Welcome Page" at bounding box center [205, 58] width 79 height 30
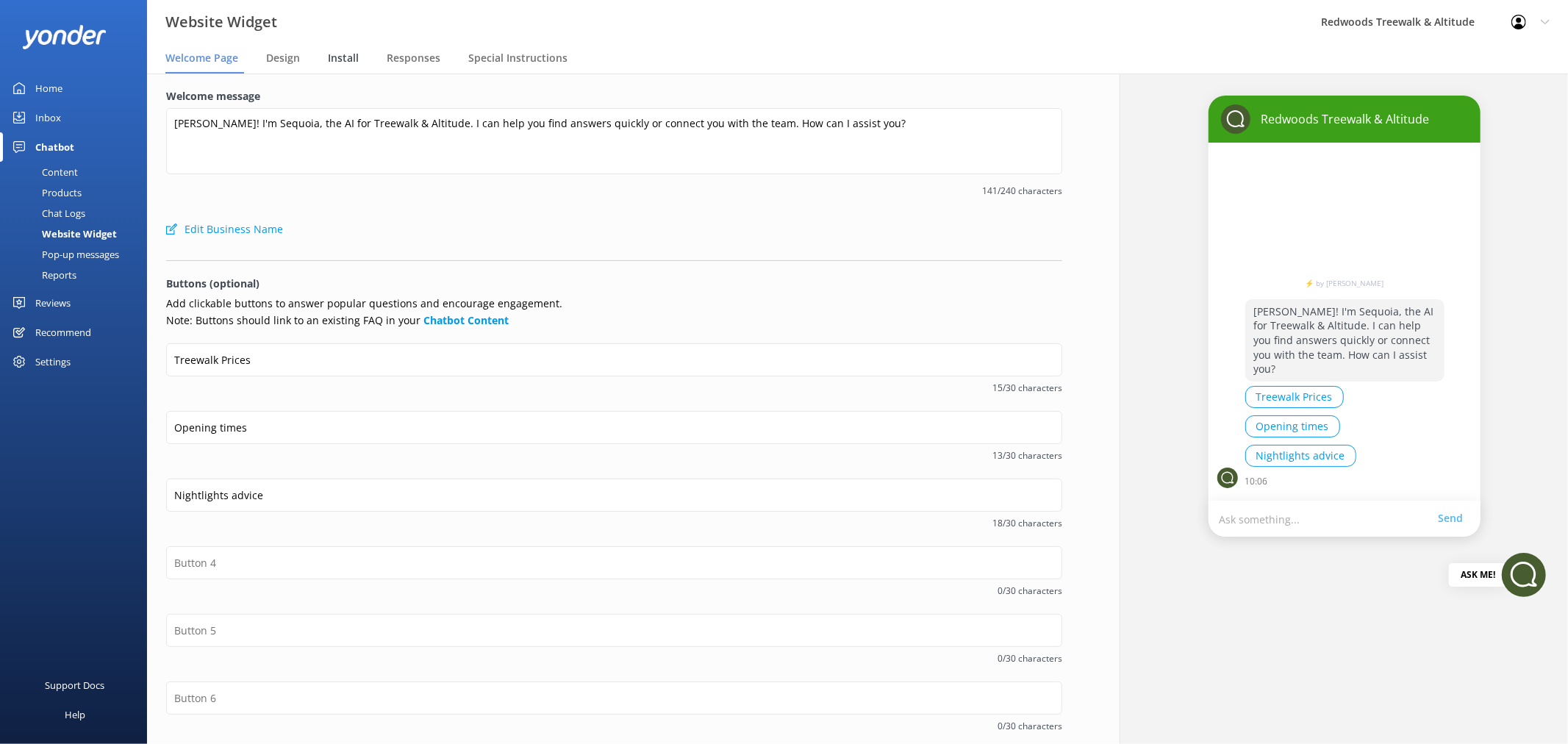
click at [333, 60] on span "Install" at bounding box center [343, 58] width 31 height 14
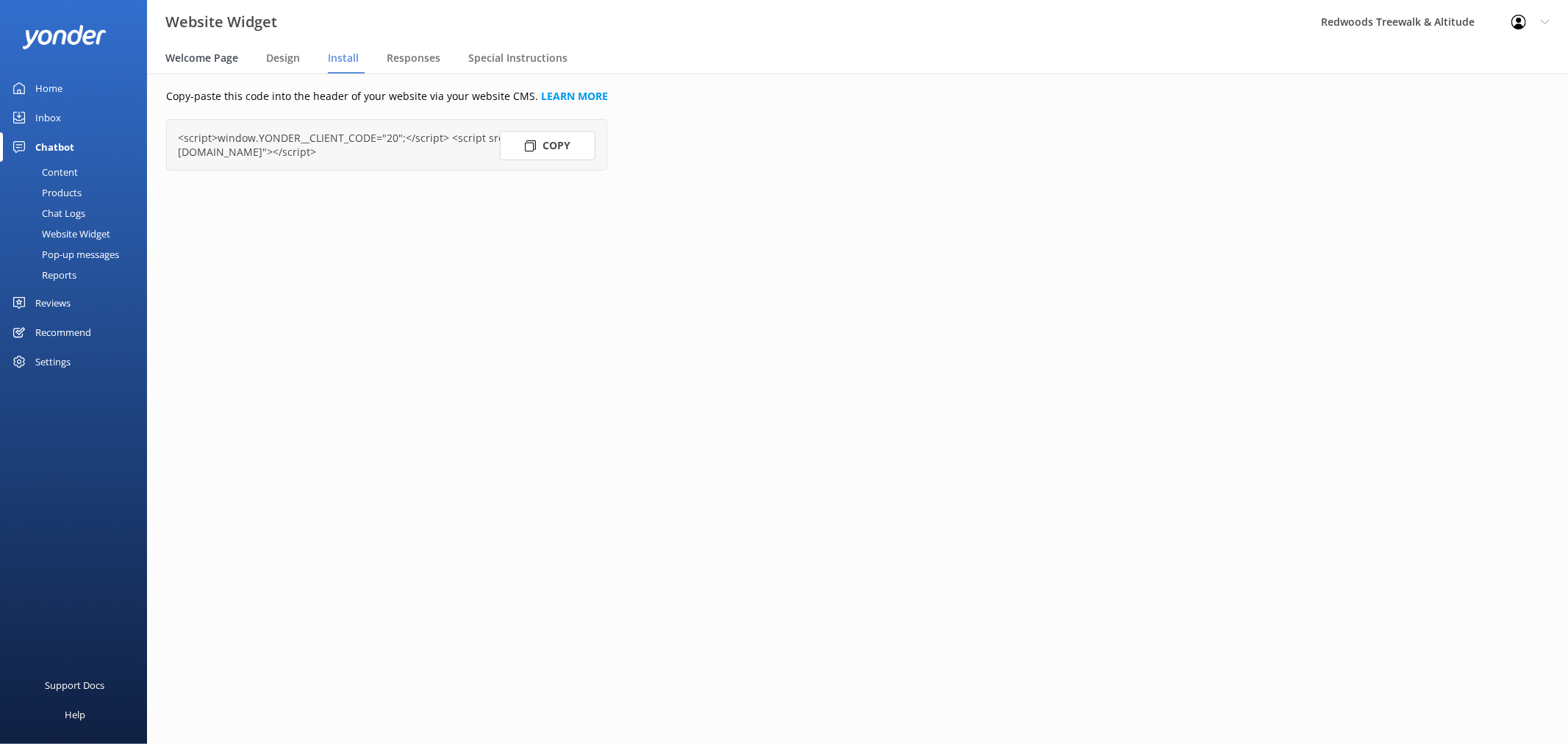
click at [169, 64] on span "Welcome Page" at bounding box center [202, 58] width 73 height 14
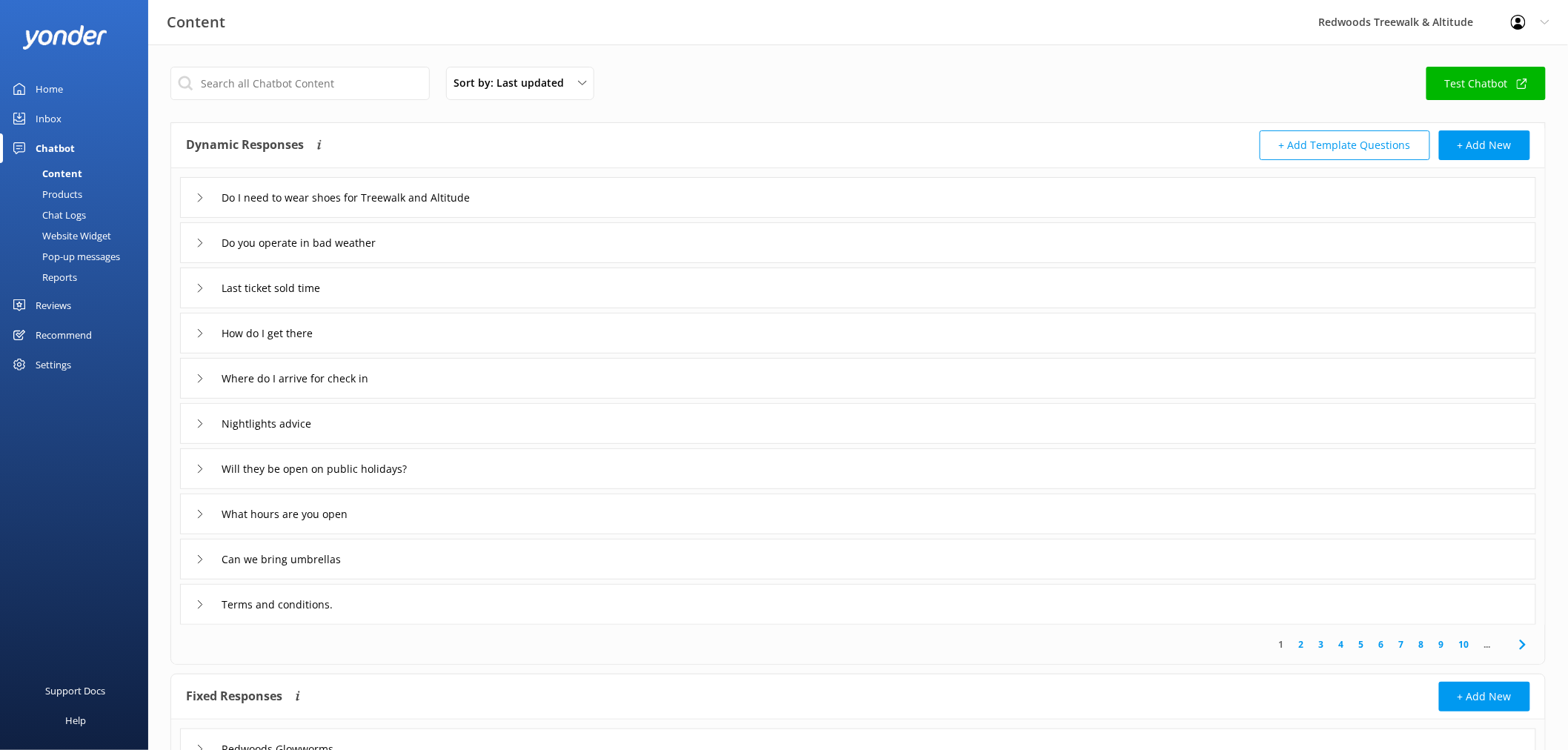
click at [198, 425] on icon at bounding box center [201, 424] width 9 height 9
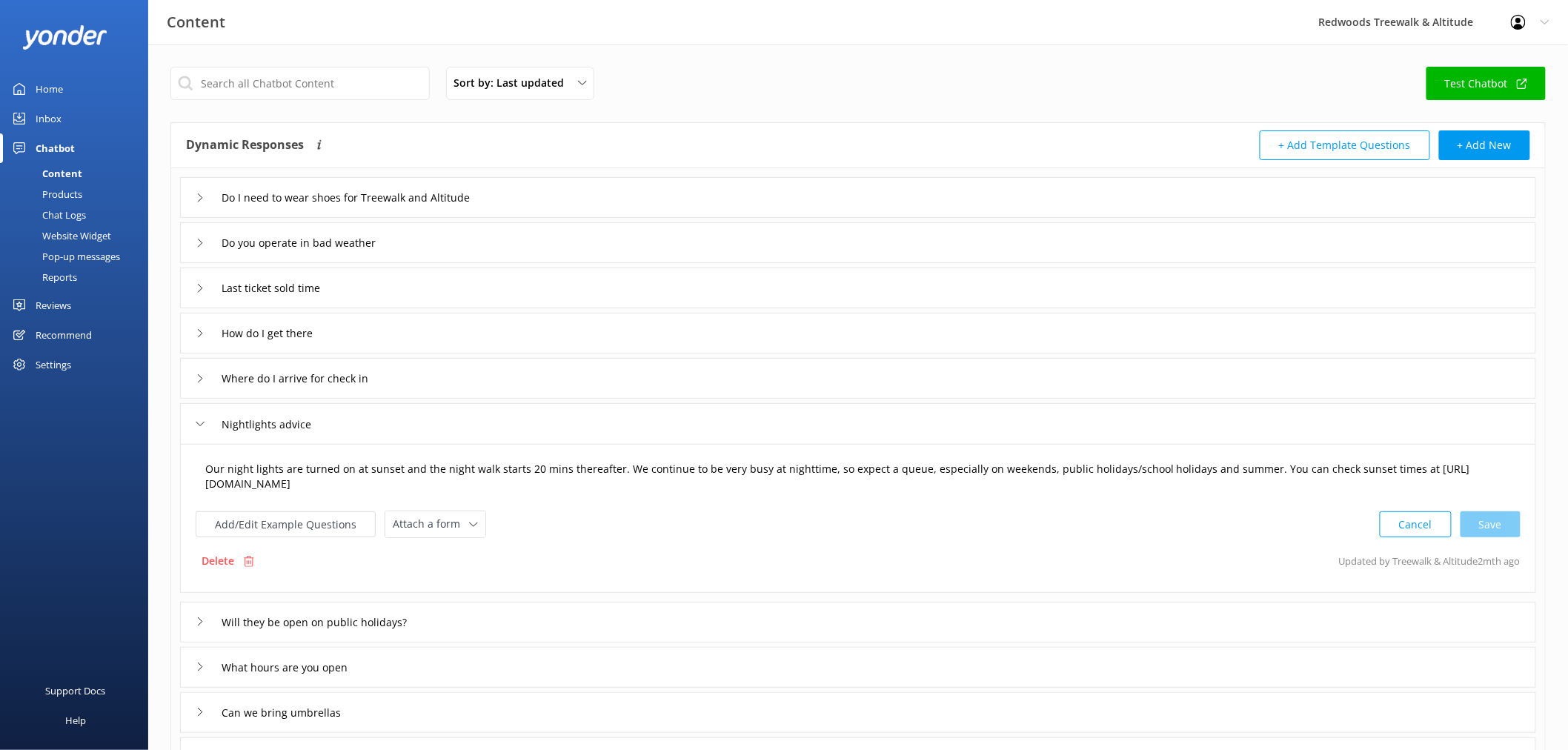
click at [1251, 465] on textarea "Our night lights are turned on at sunset and the night walk starts 20 mins ther…" at bounding box center [857, 477] width 1322 height 47
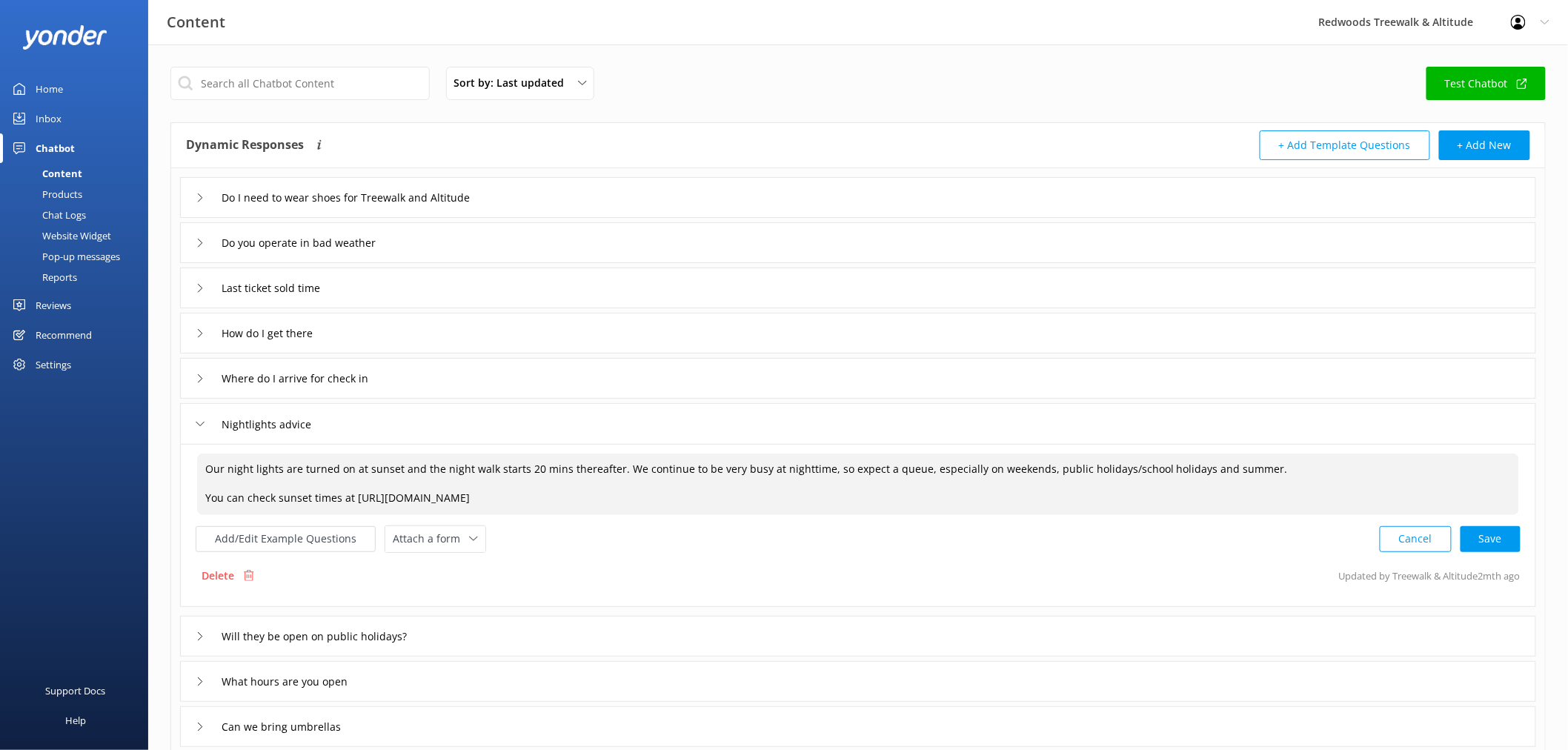
click at [1284, 462] on textarea "Our night lights are turned on at sunset and the night walk starts 20 mins ther…" at bounding box center [857, 484] width 1322 height 62
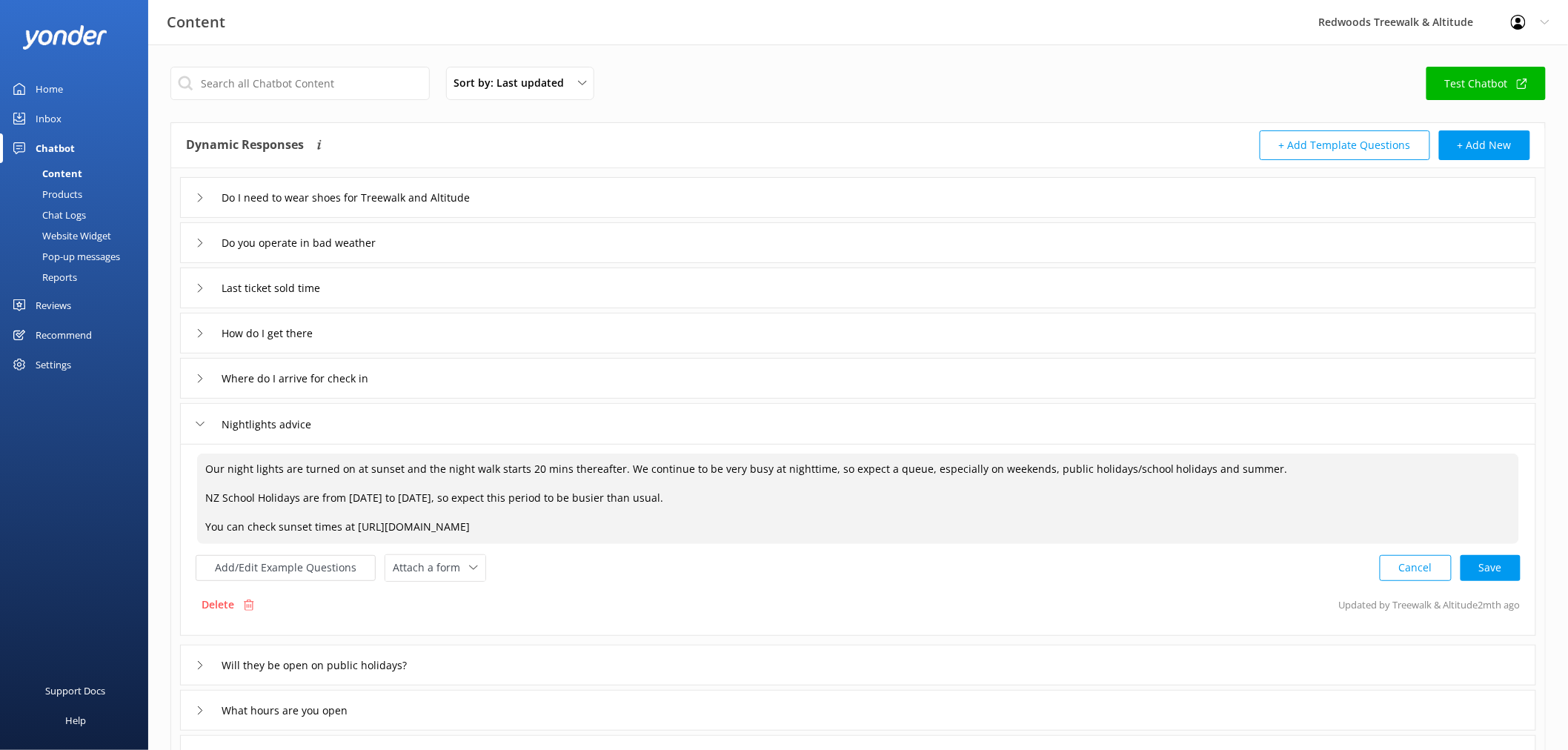
click at [484, 493] on textarea "Our night lights are turned on at sunset and the night walk starts 20 mins ther…" at bounding box center [857, 499] width 1322 height 91
click at [763, 499] on textarea "Our night lights are turned on at sunset and the night walk starts 20 mins ther…" at bounding box center [857, 499] width 1322 height 91
click at [285, 495] on textarea "Our night lights are turned on at sunset and the night walk starts 20 mins ther…" at bounding box center [857, 499] width 1322 height 91
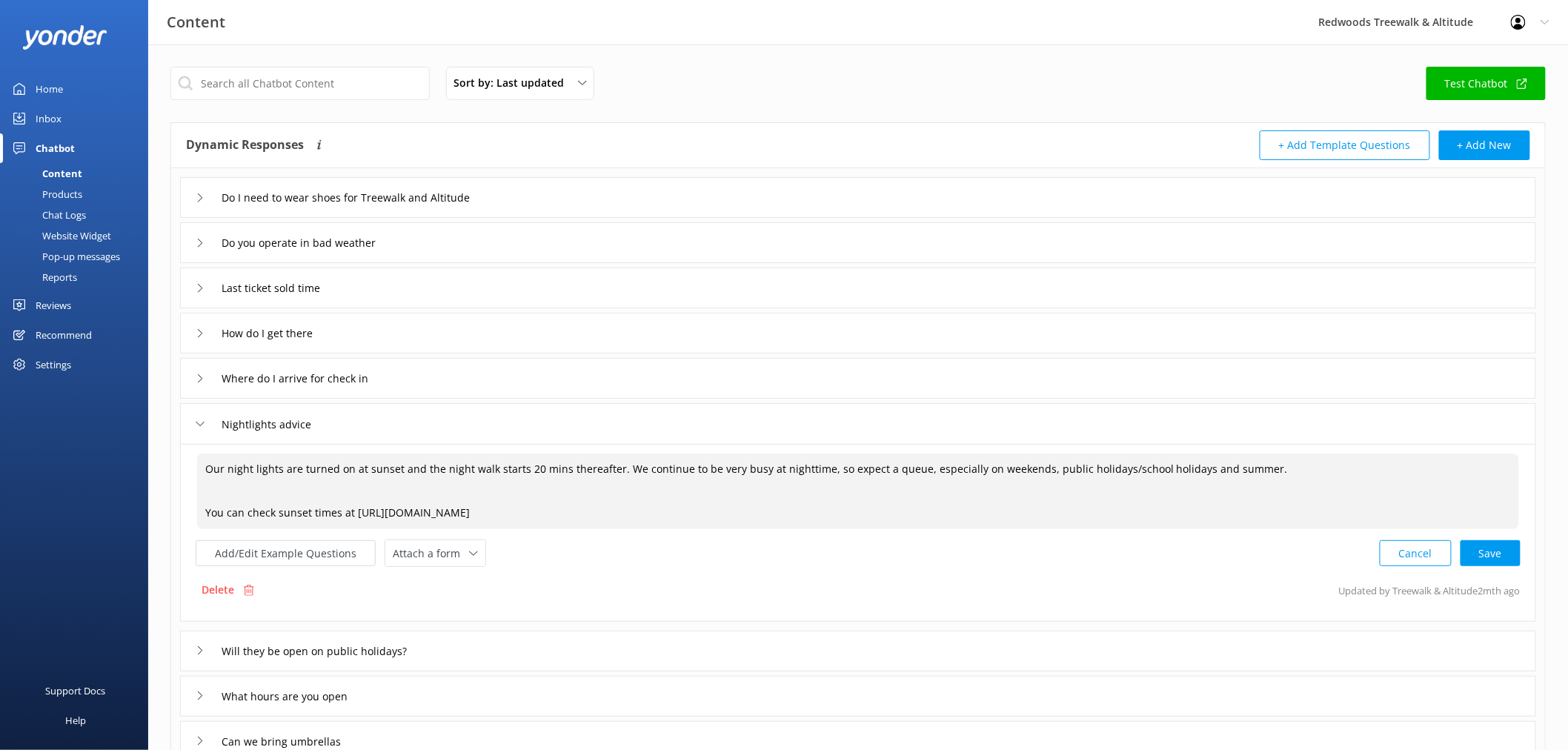
click at [618, 462] on textarea "Our night lights are turned on at sunset and the night walk starts 20 mins ther…" at bounding box center [857, 491] width 1322 height 76
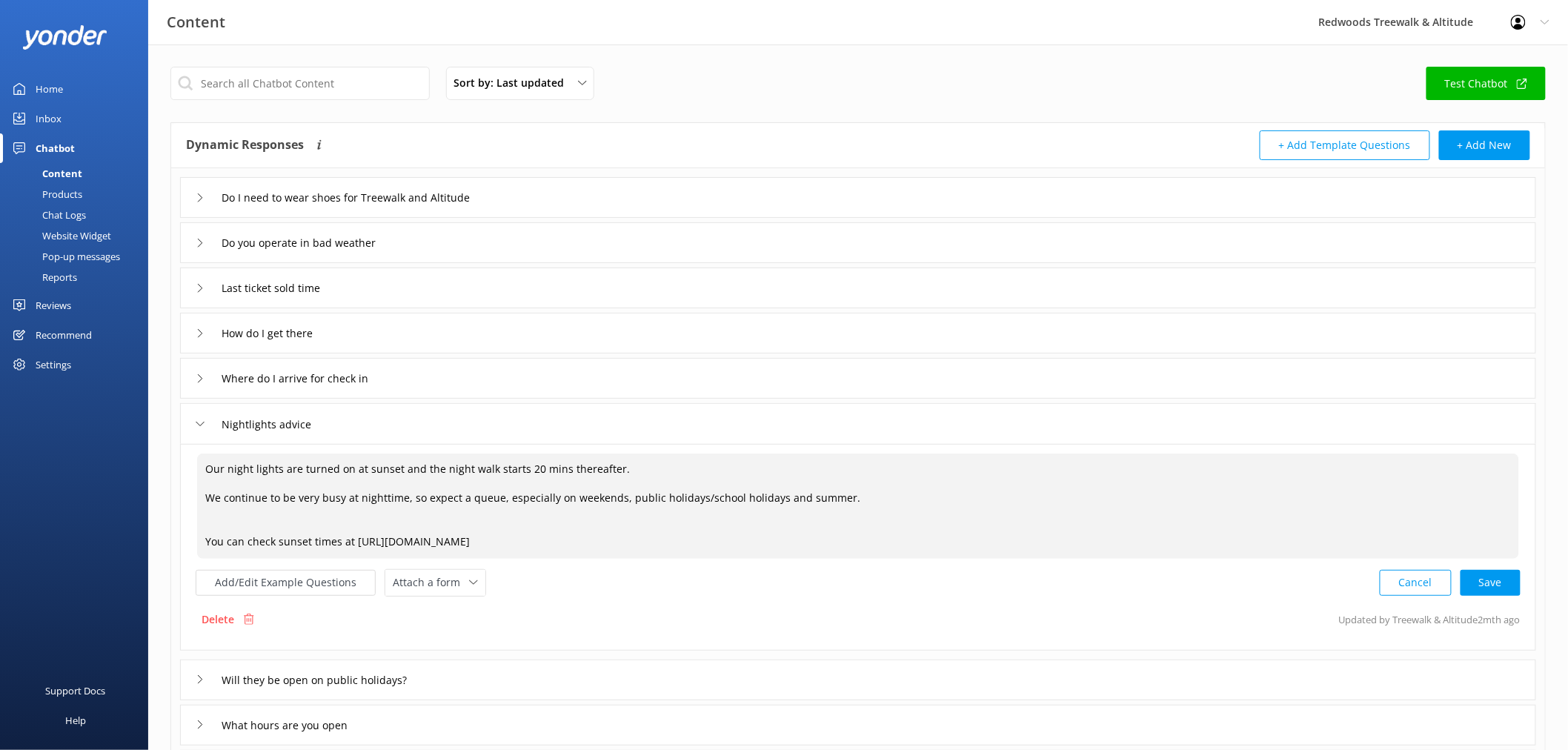
click at [647, 475] on textarea "Our night lights are turned on at sunset and the night walk starts 20 mins ther…" at bounding box center [857, 507] width 1322 height 105
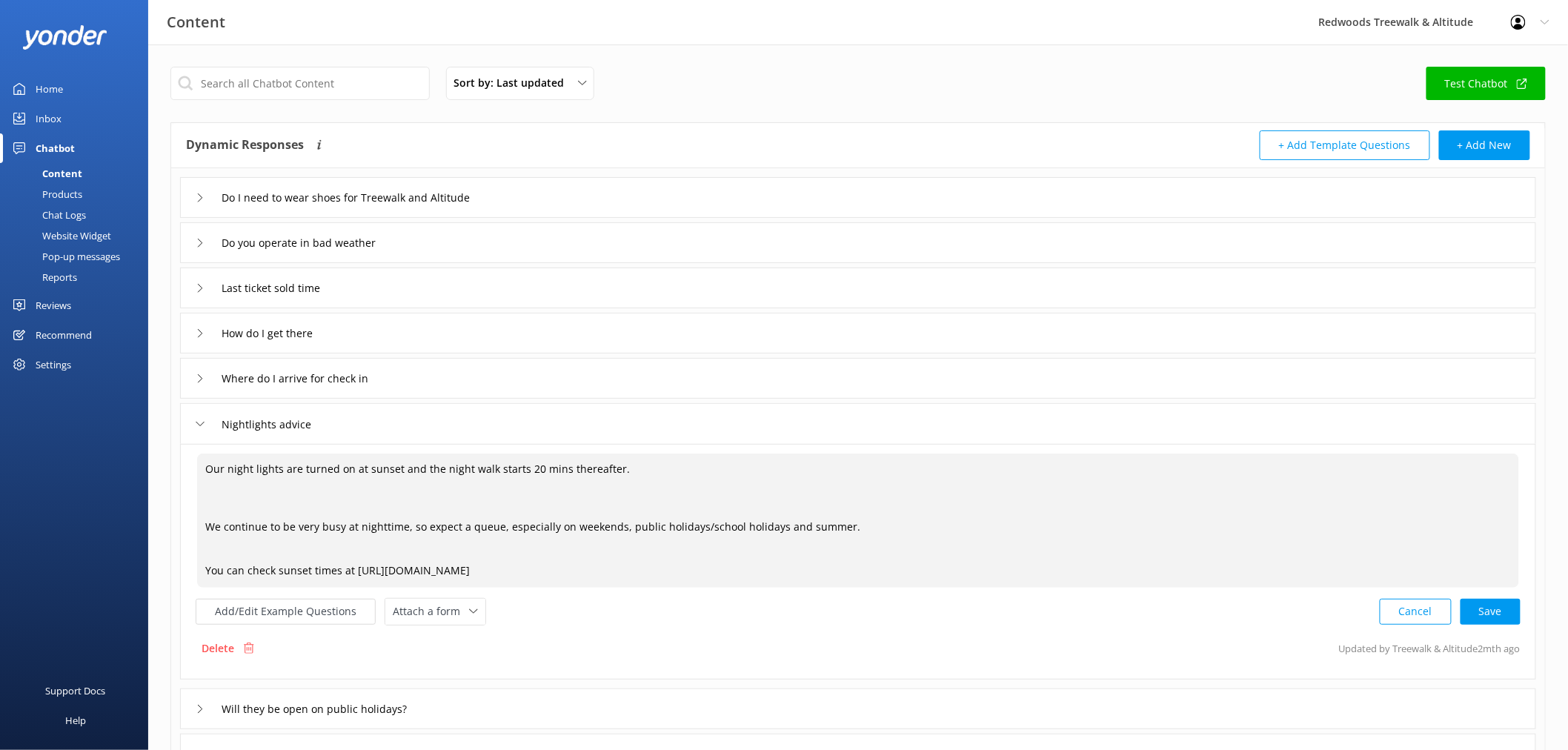
paste textarea "NZ School Holidays are from Sat 20 Sept to Sun 05 Oct, so expect this period to…"
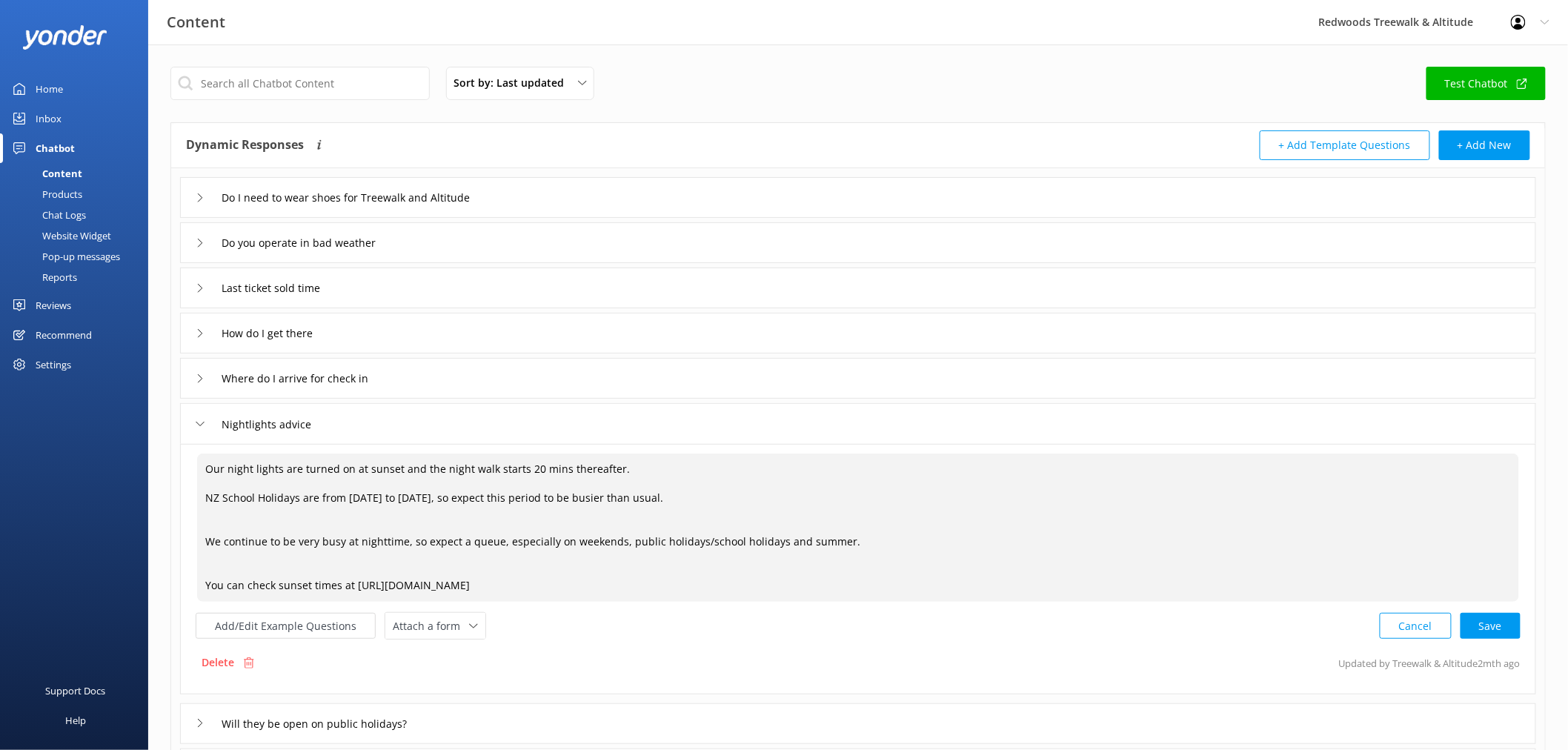
click at [701, 495] on textarea "Our night lights are turned on at sunset and the night walk starts 20 mins ther…" at bounding box center [857, 528] width 1322 height 148
click at [335, 541] on textarea "Our night lights are turned on at sunset and the night walk starts 20 mins ther…" at bounding box center [857, 528] width 1322 height 148
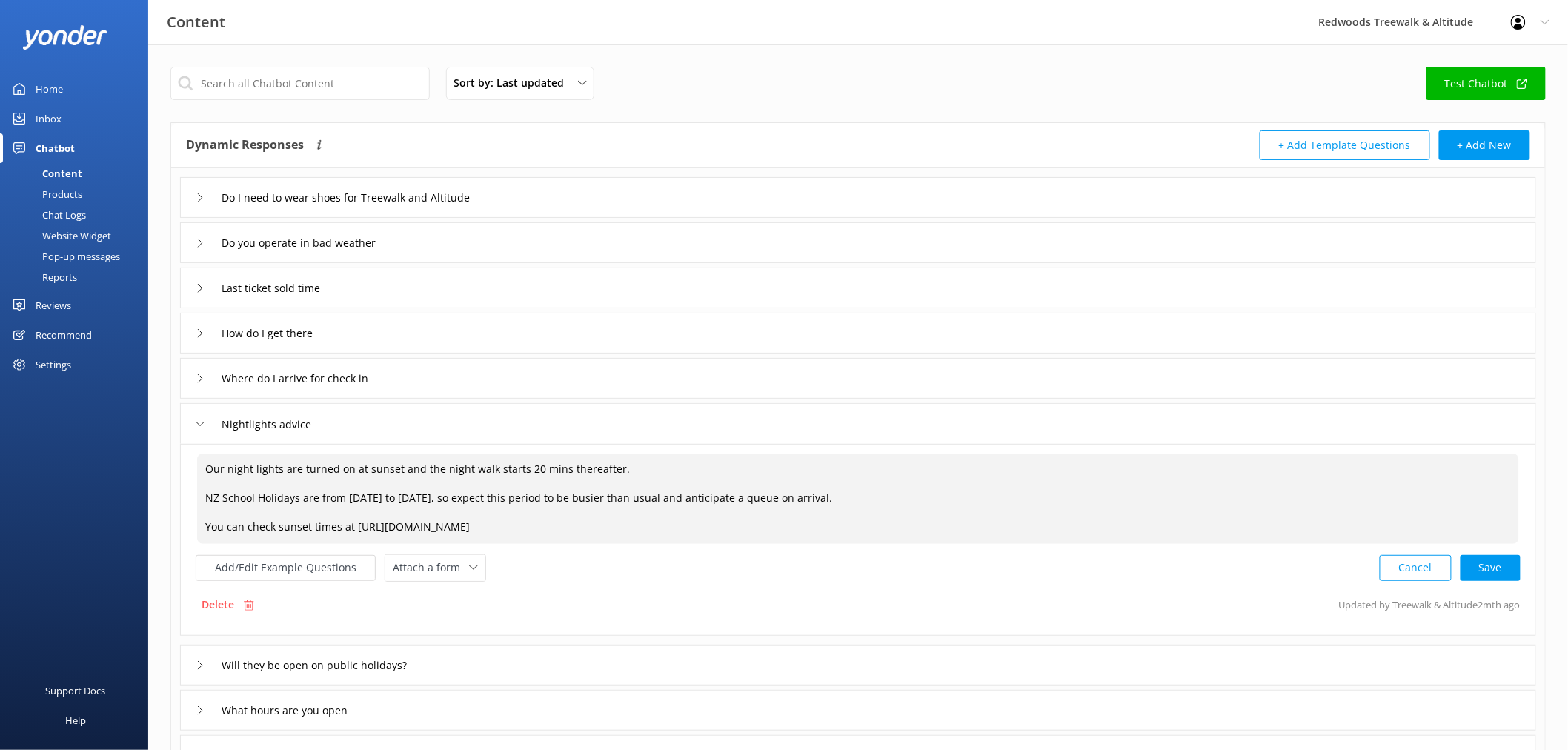
click at [866, 501] on textarea "Our night lights are turned on at sunset and the night walk starts 20 mins ther…" at bounding box center [857, 499] width 1322 height 91
click at [1119, 501] on textarea "Our night lights are turned on at sunset and the night walk starts 20 mins ther…" at bounding box center [857, 499] width 1322 height 91
click at [1242, 499] on textarea "Our night lights are turned on at sunset and the night walk starts 20 mins ther…" at bounding box center [857, 499] width 1322 height 91
click at [1260, 501] on textarea "Our night lights are turned on at sunset and the night walk starts 20 mins ther…" at bounding box center [857, 499] width 1322 height 91
click at [1489, 574] on div "Cancel Save" at bounding box center [1450, 568] width 141 height 27
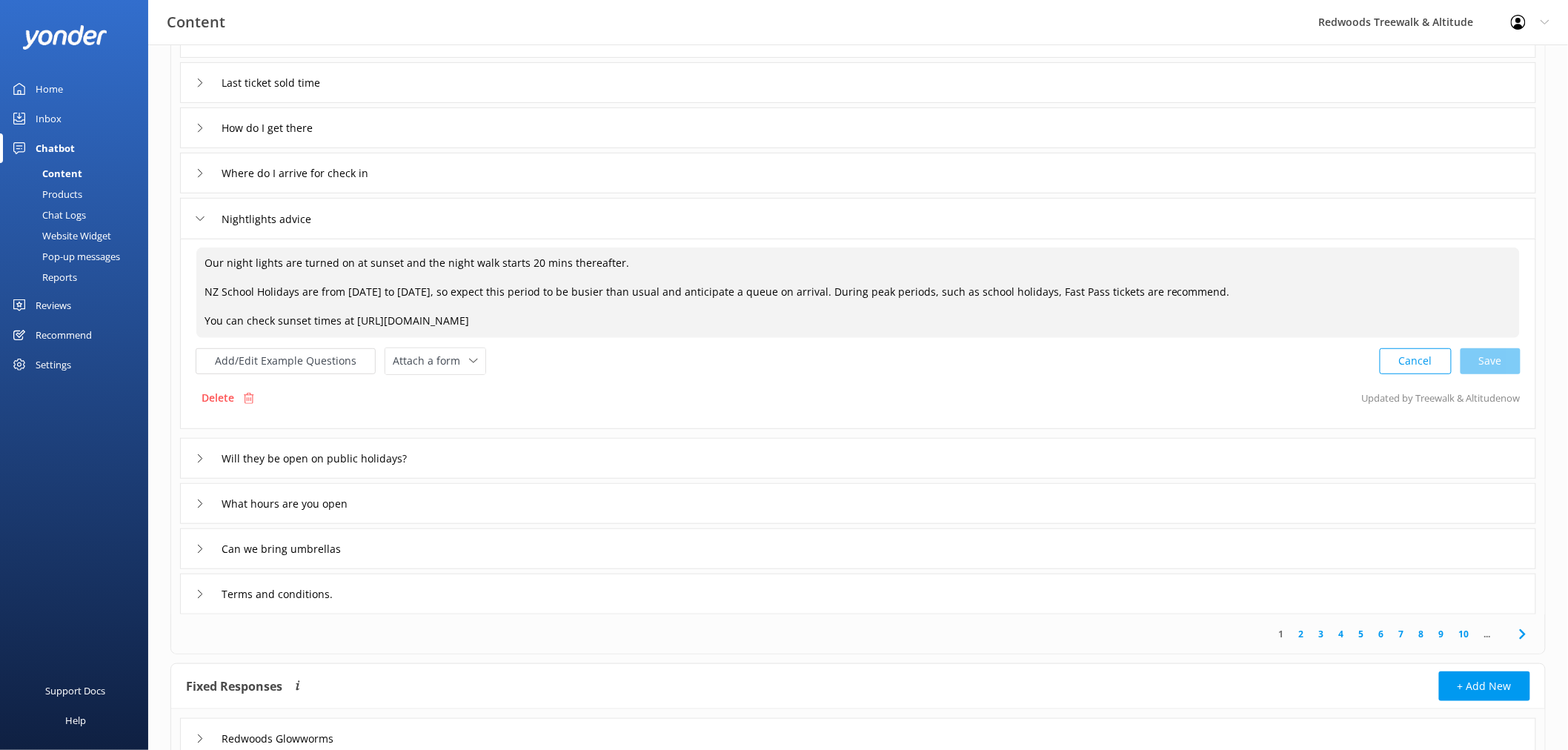
scroll to position [247, 0]
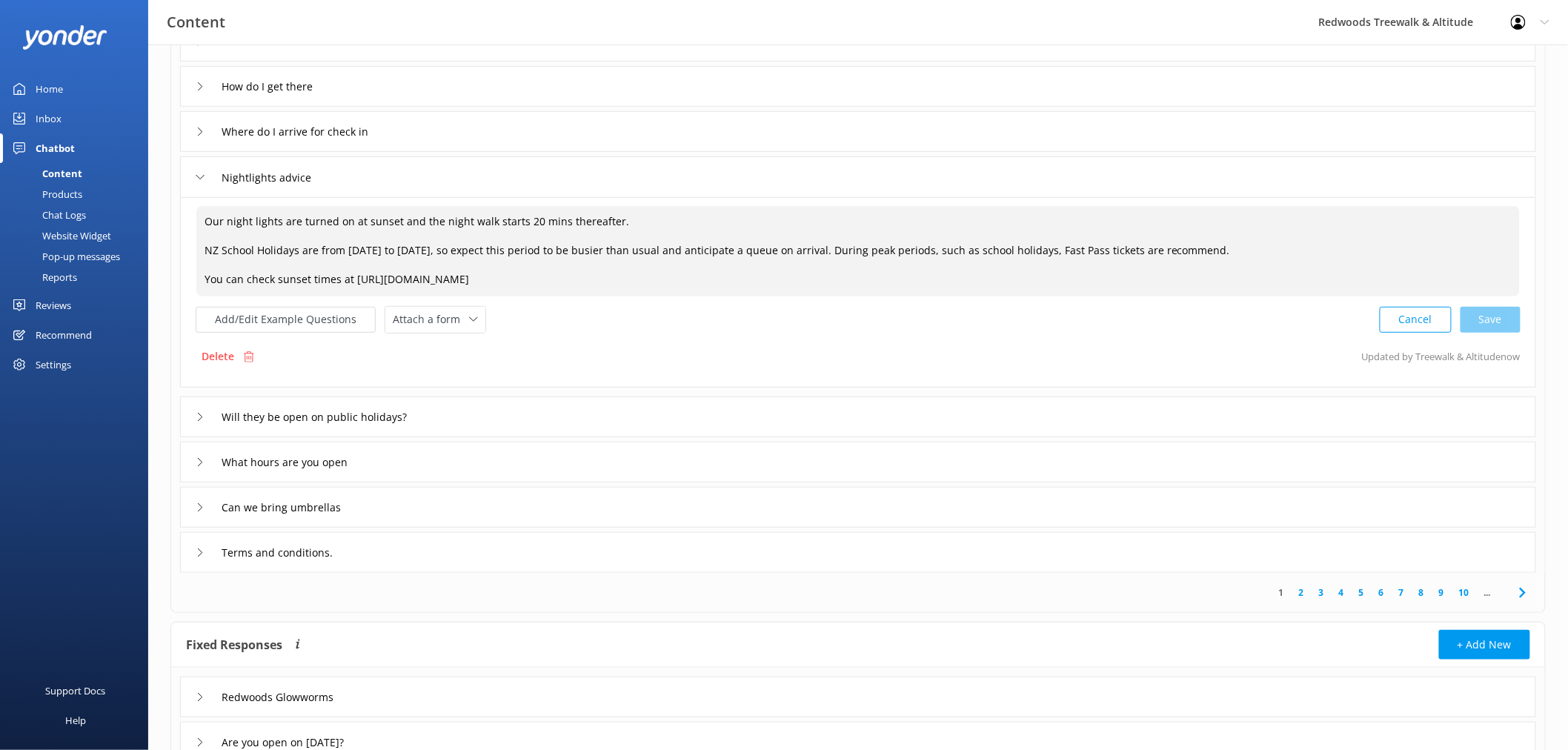
type textarea "Our night lights are turned on at sunset and the night walk starts 20 mins ther…"
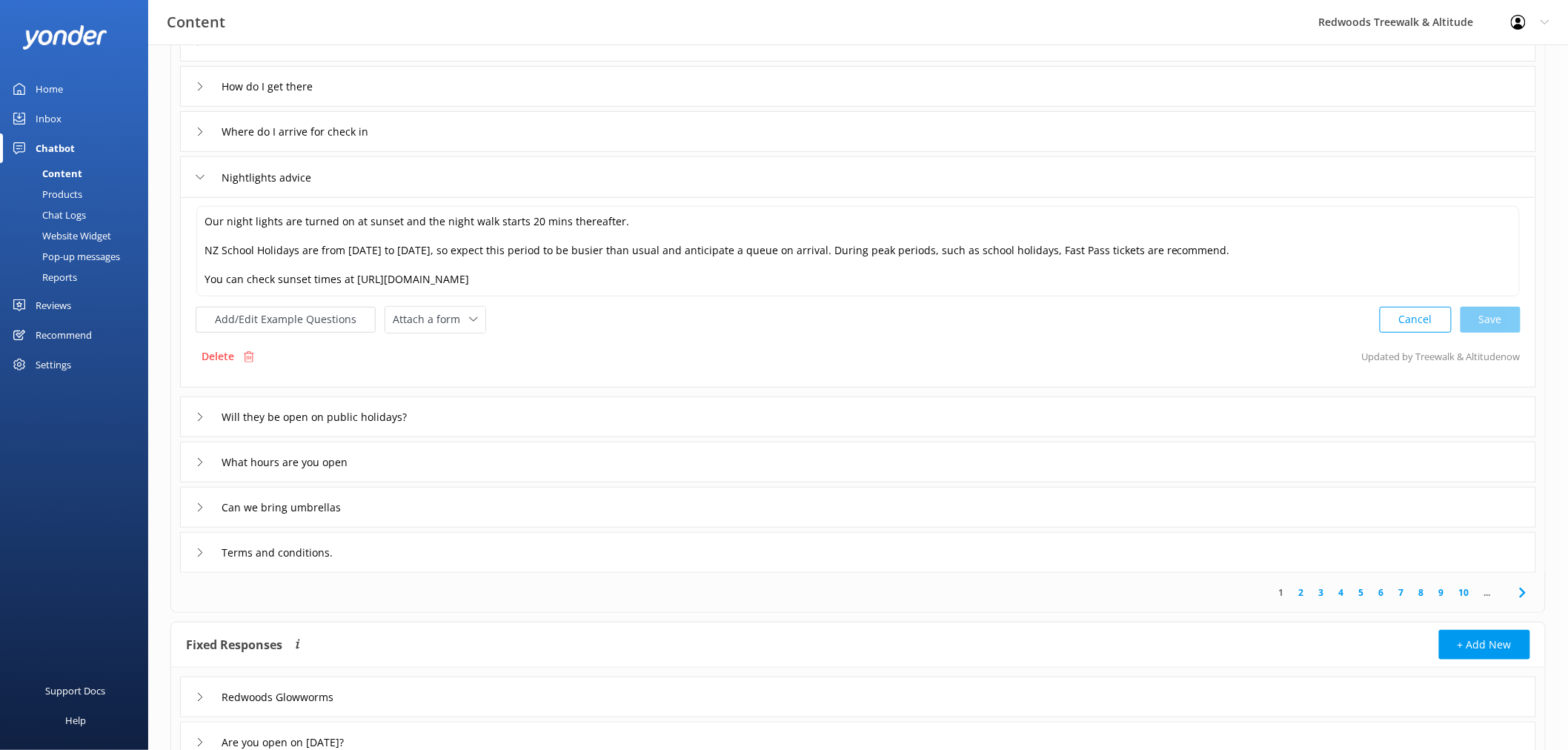
click at [196, 460] on icon at bounding box center [201, 462] width 9 height 9
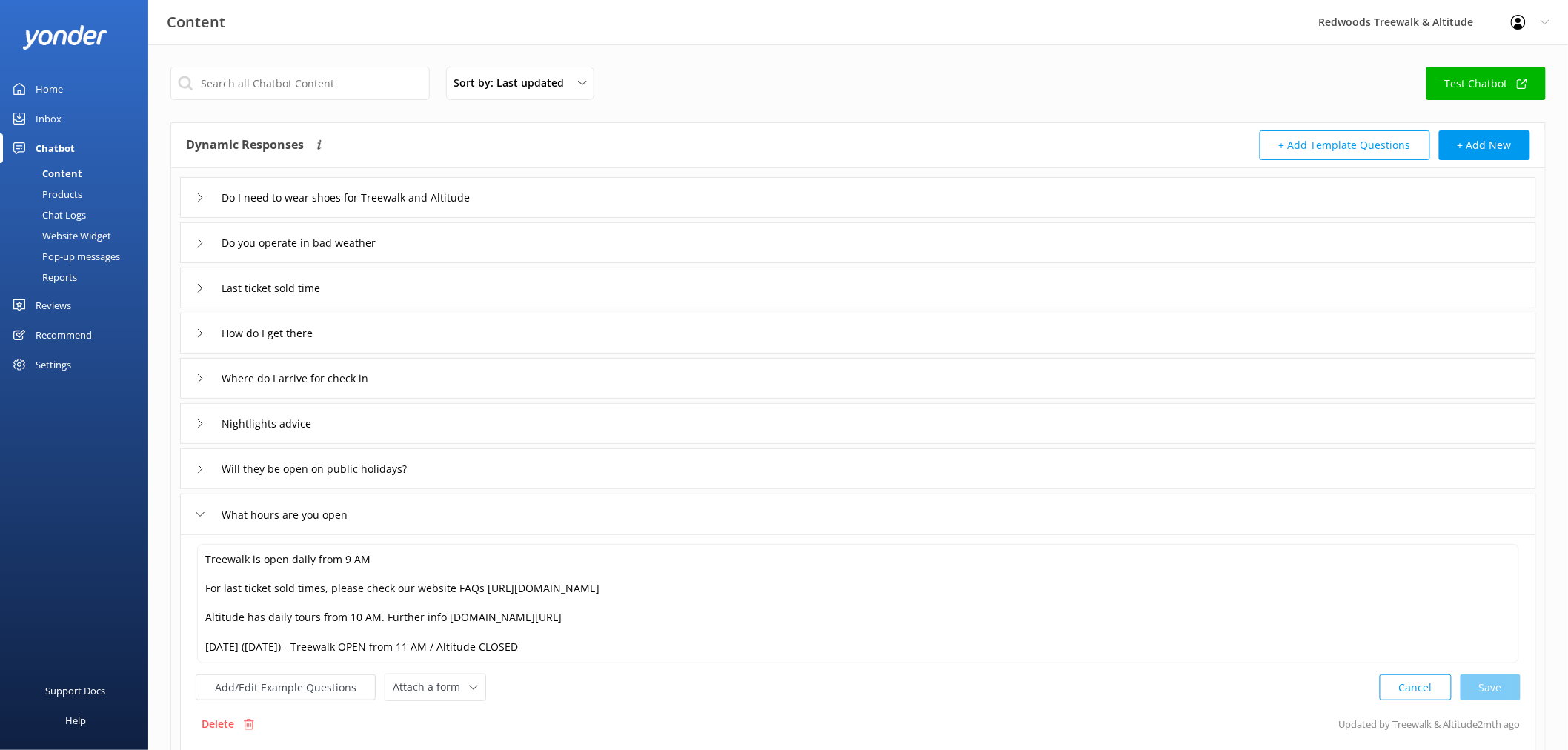
click at [210, 423] on div "Nightlights advice" at bounding box center [261, 423] width 130 height 24
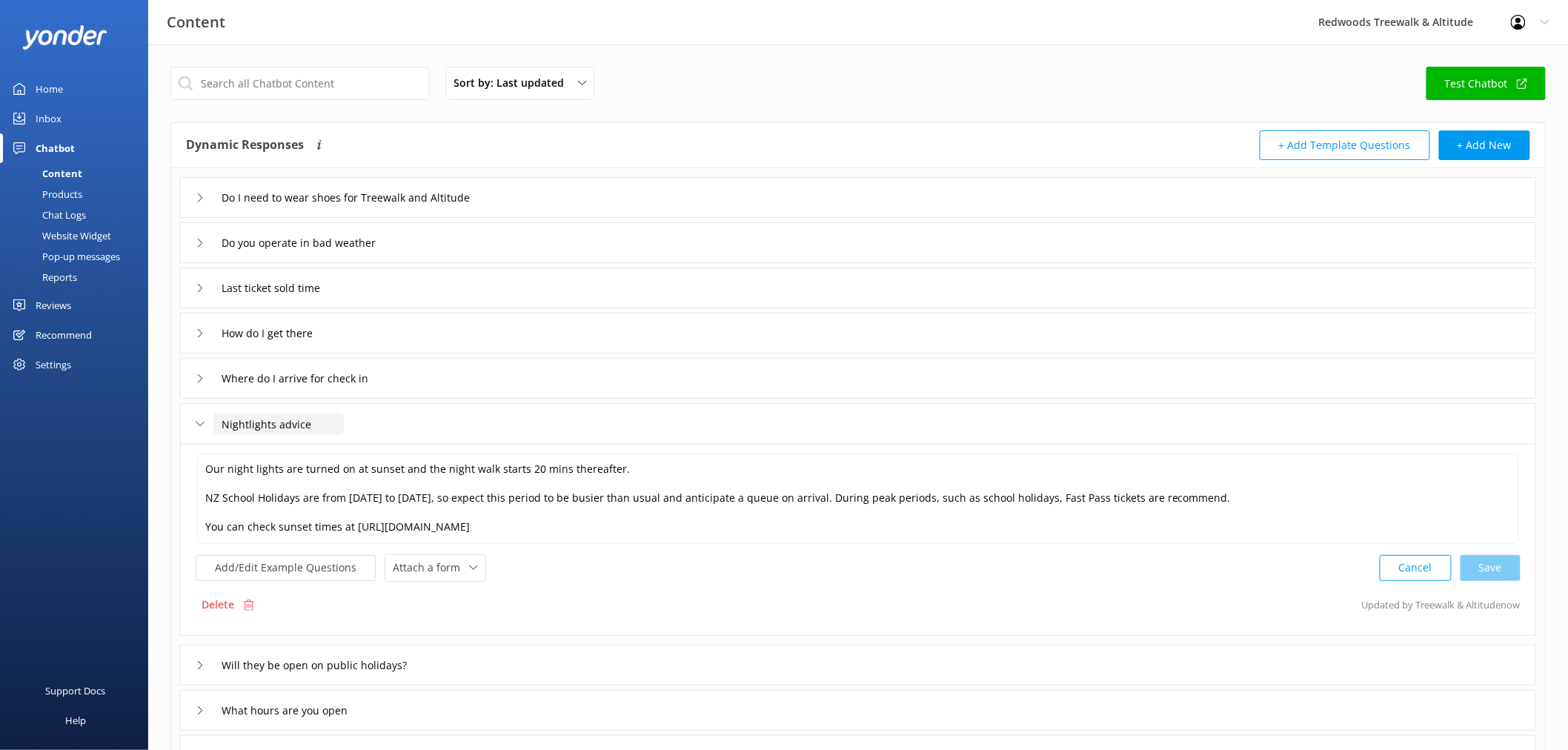
click at [275, 427] on input "Nightlights advice" at bounding box center [278, 423] width 130 height 22
